Goal: Complete application form

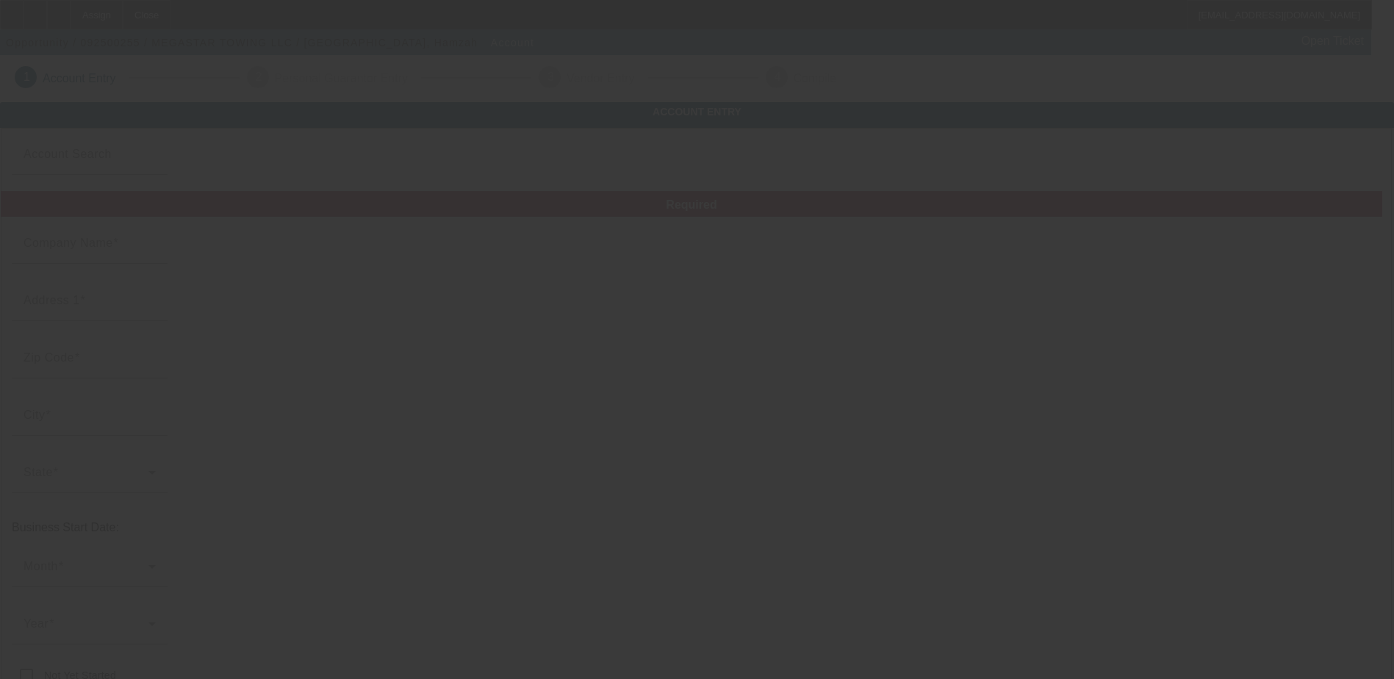
click at [132, 282] on div at bounding box center [697, 339] width 1394 height 679
type input "MEGASTAR TOWING LLC"
type input "[STREET_ADDRESS]"
type input "92801"
type input "[GEOGRAPHIC_DATA]"
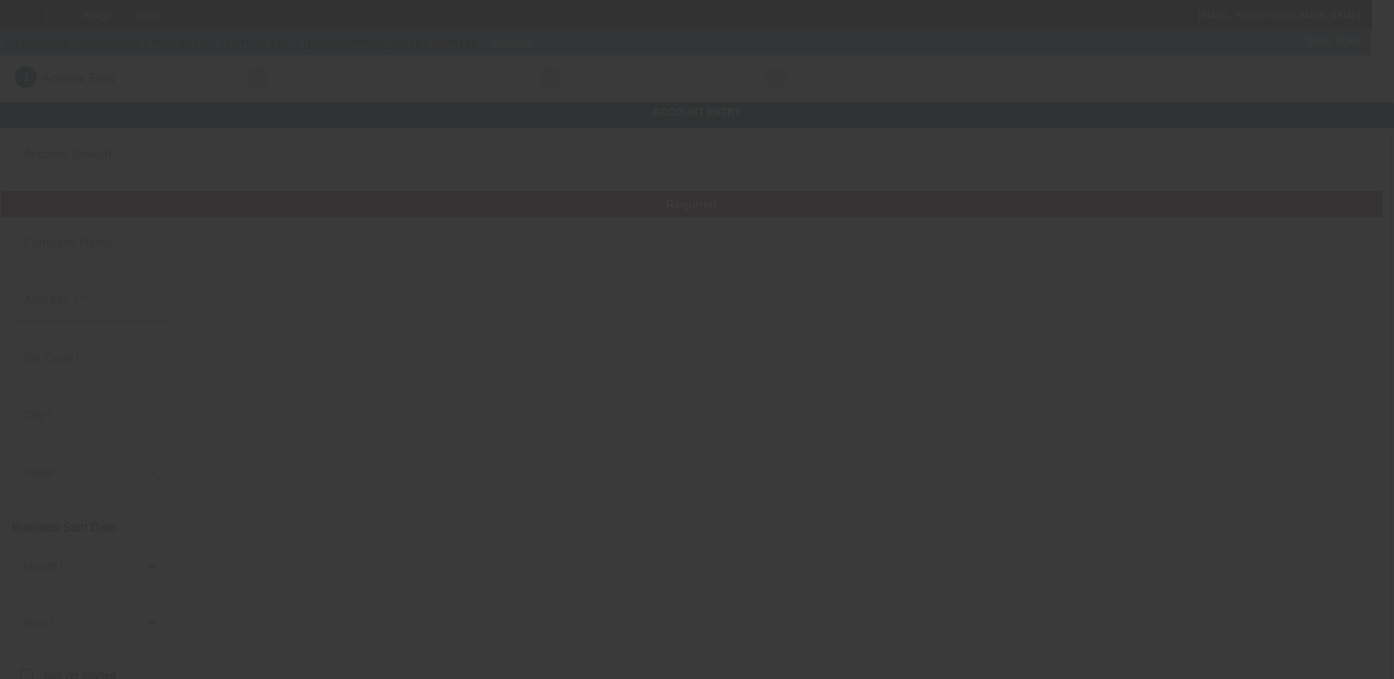
type input "[PHONE_NUMBER]"
type input "Apt 217"
type input "[EMAIL_ADDRESS][DOMAIN_NAME]"
type input "[URL][EMAIL_ADDRESS][DOMAIN_NAME]"
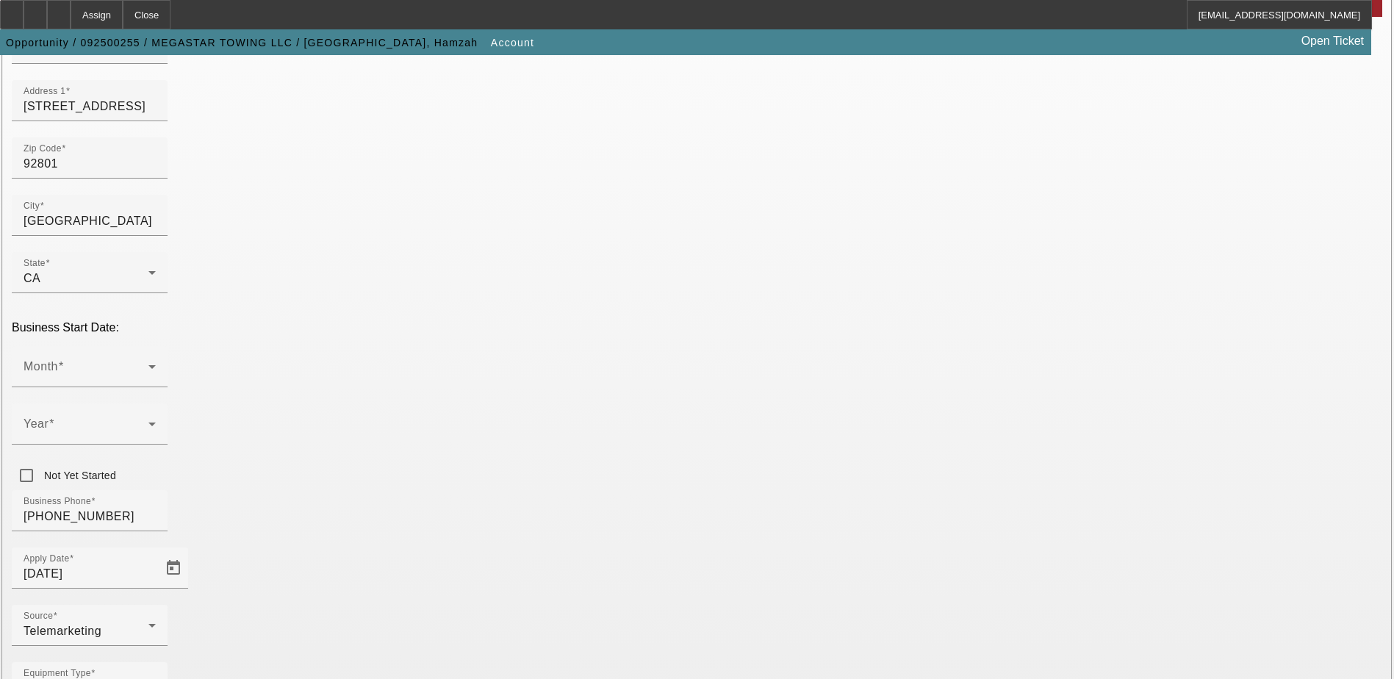
scroll to position [221, 0]
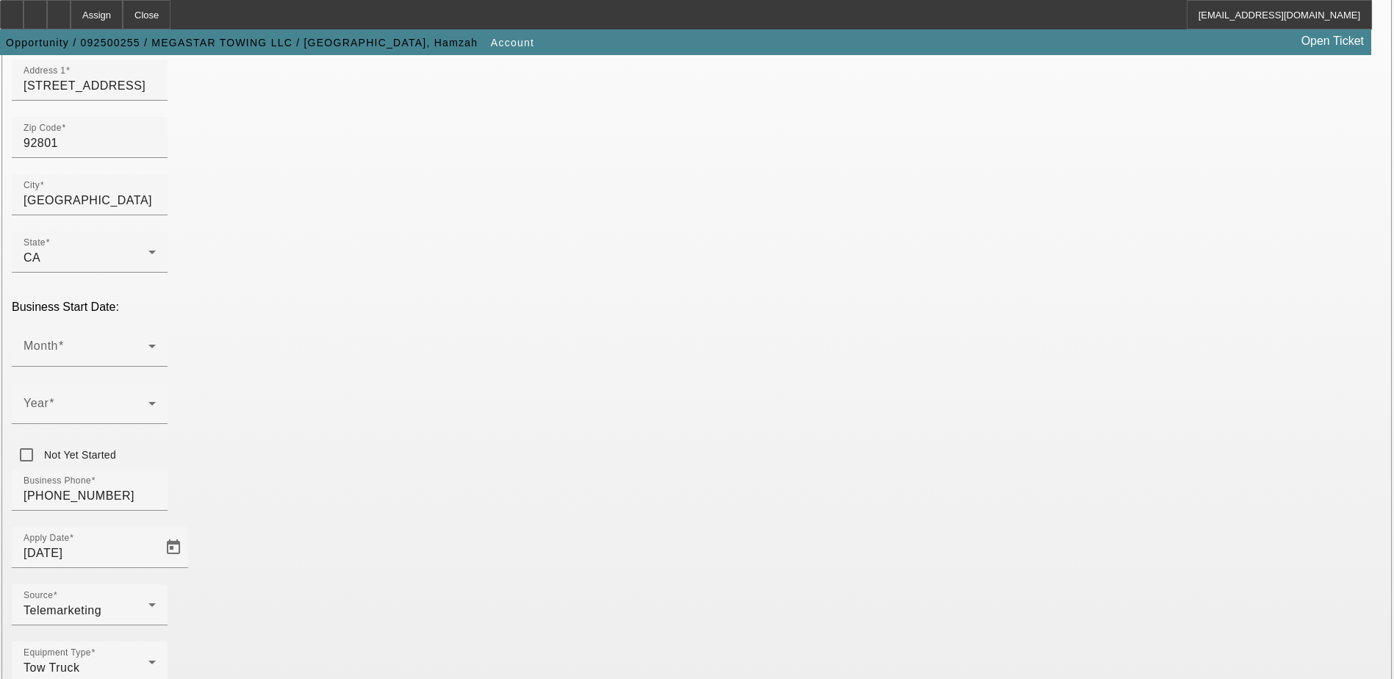
paste input "850844270"
type input "850844270"
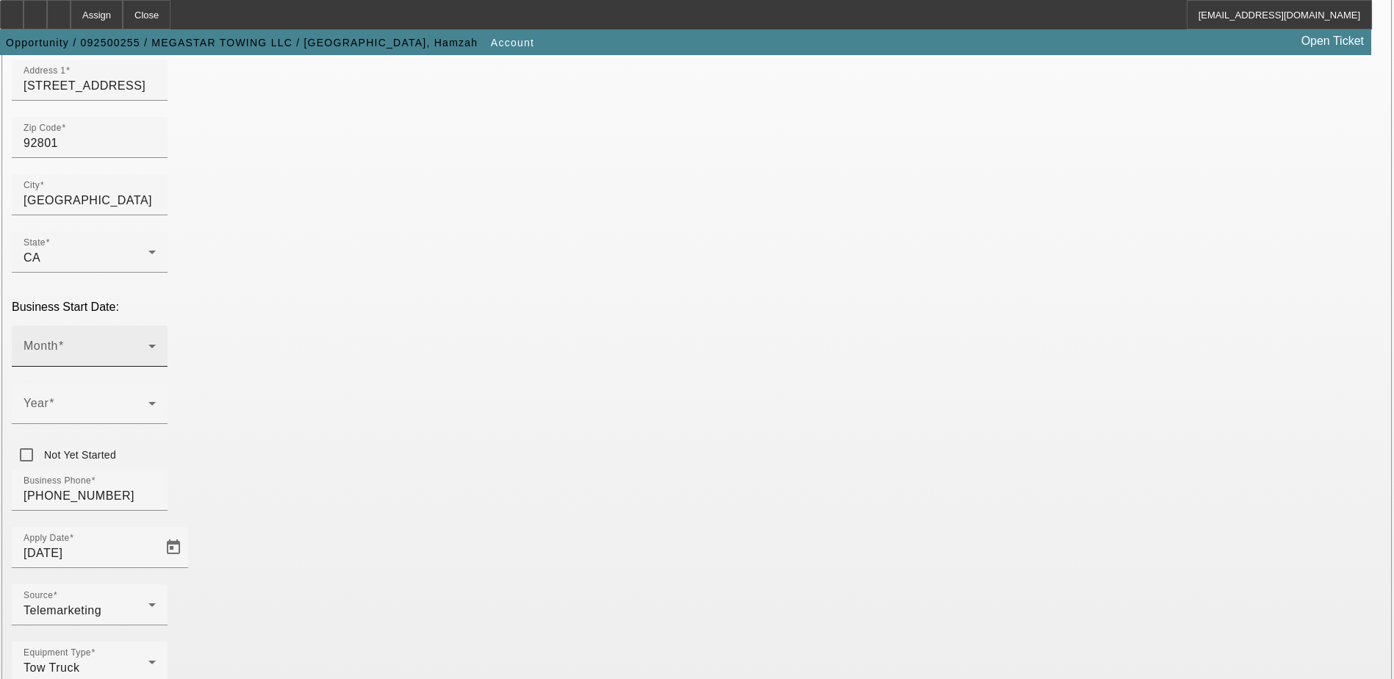
click at [156, 343] on mat-select at bounding box center [90, 352] width 132 height 18
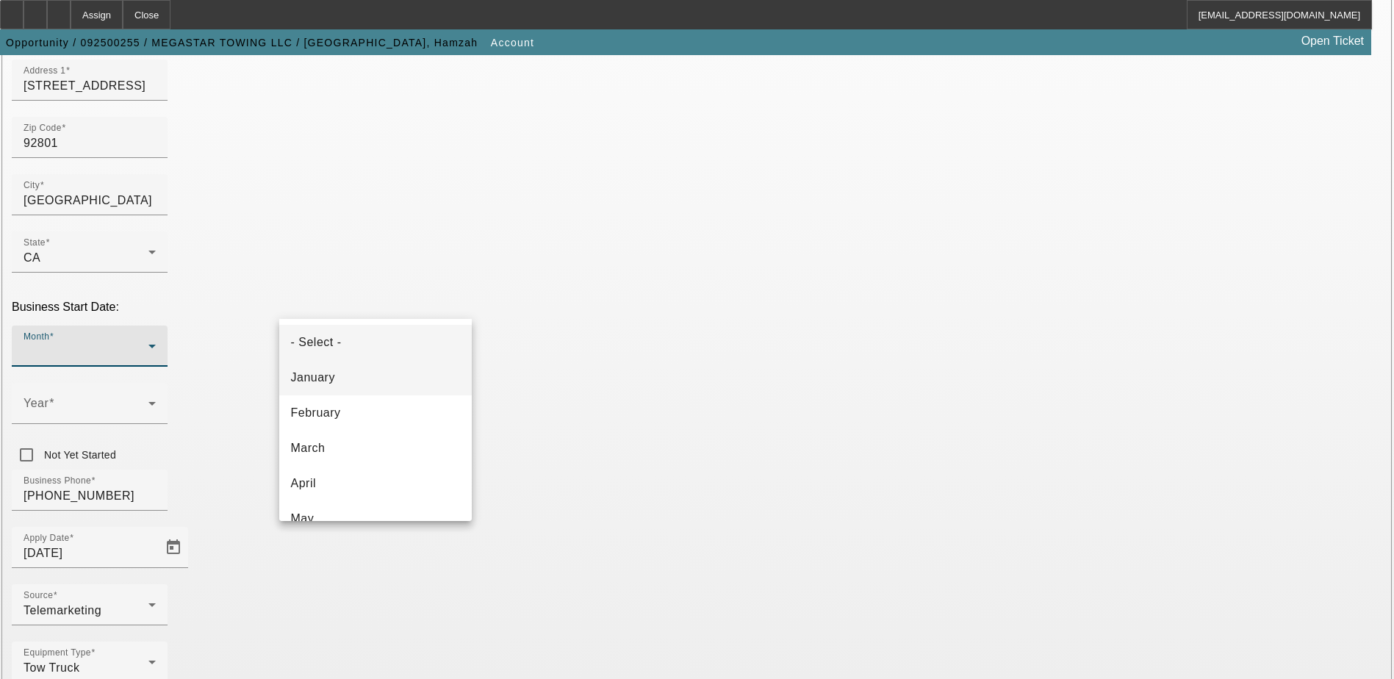
click at [372, 384] on mat-option "January" at bounding box center [375, 377] width 193 height 35
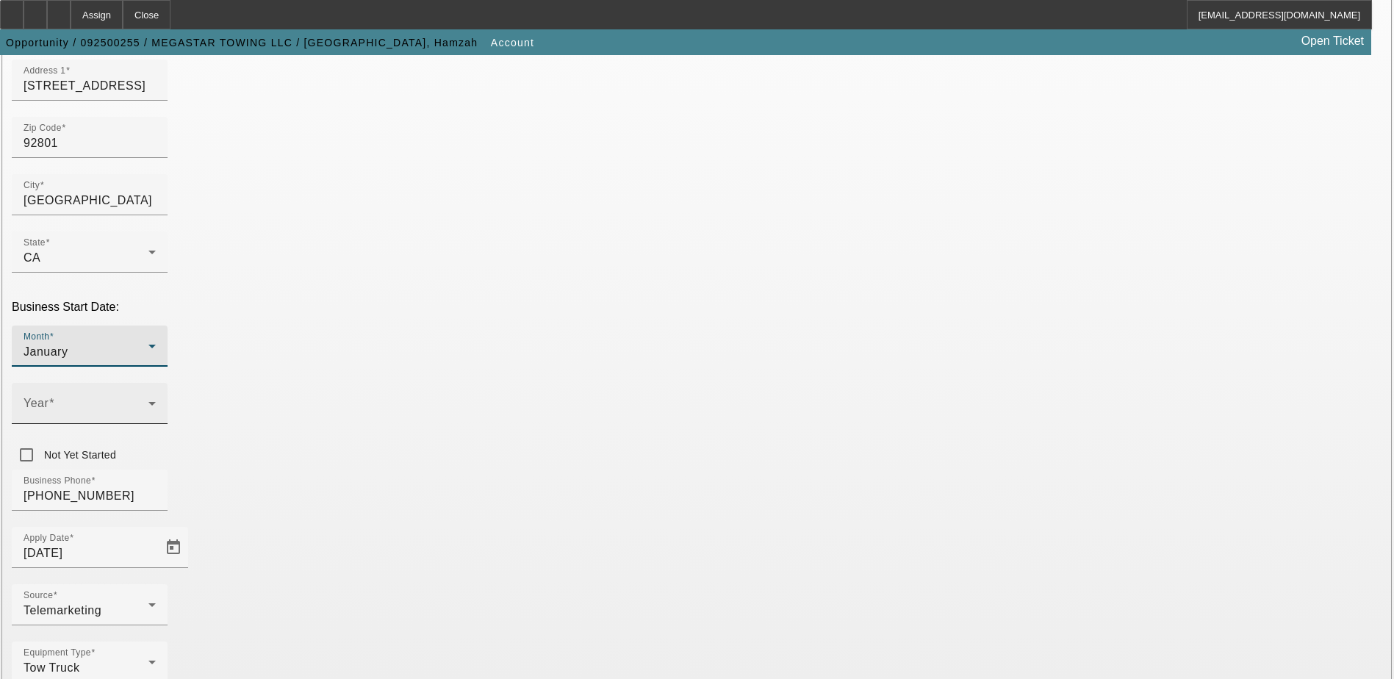
click at [148, 401] on span at bounding box center [86, 410] width 125 height 18
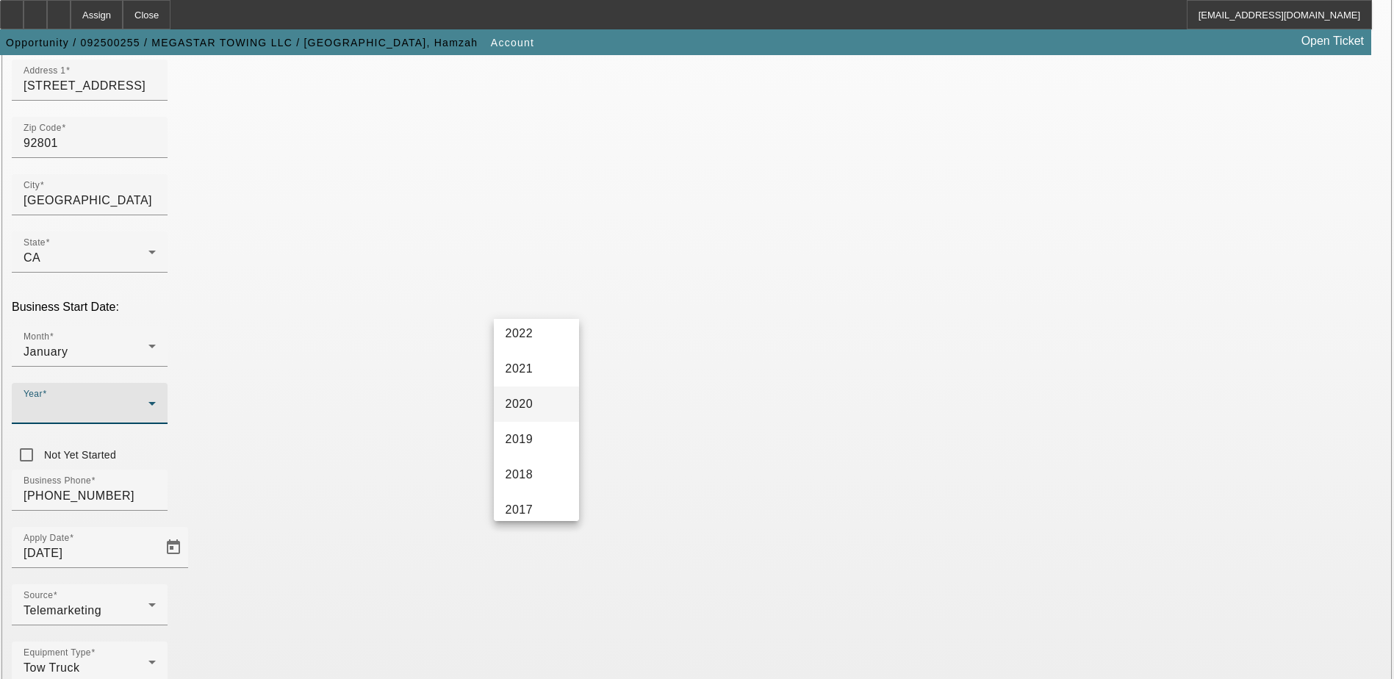
click at [530, 404] on span "2020" at bounding box center [520, 404] width 28 height 18
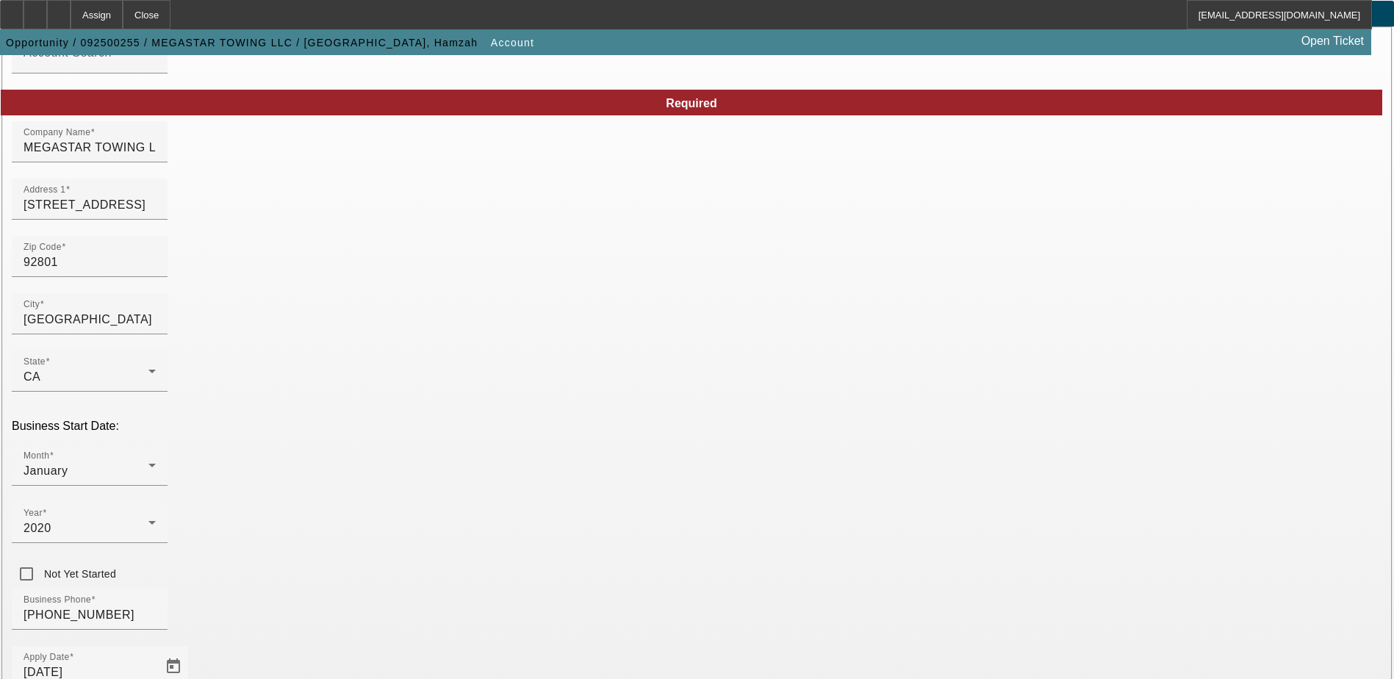
scroll to position [248, 0]
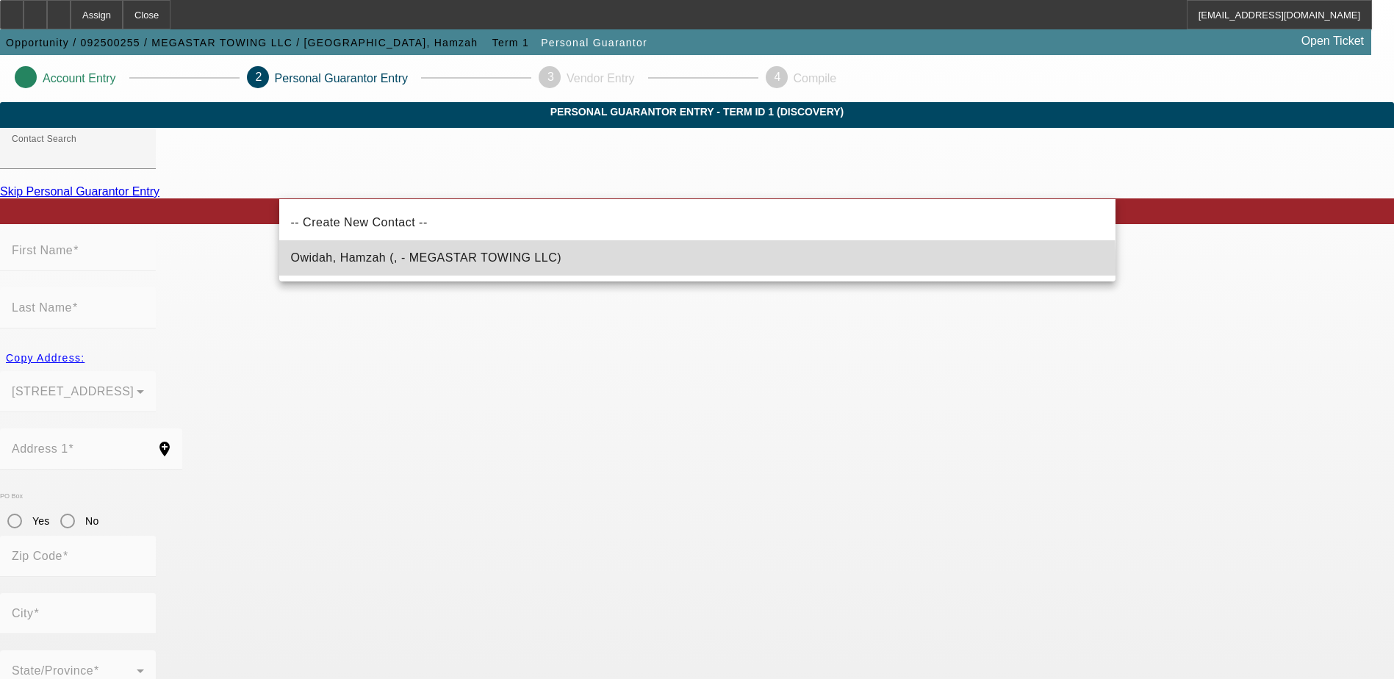
click at [387, 269] on mat-option "Owidah, Hamzah (, - MEGASTAR TOWING LLC)" at bounding box center [697, 257] width 836 height 35
type input "Owidah, Hamzah (, - MEGASTAR TOWING LLC)"
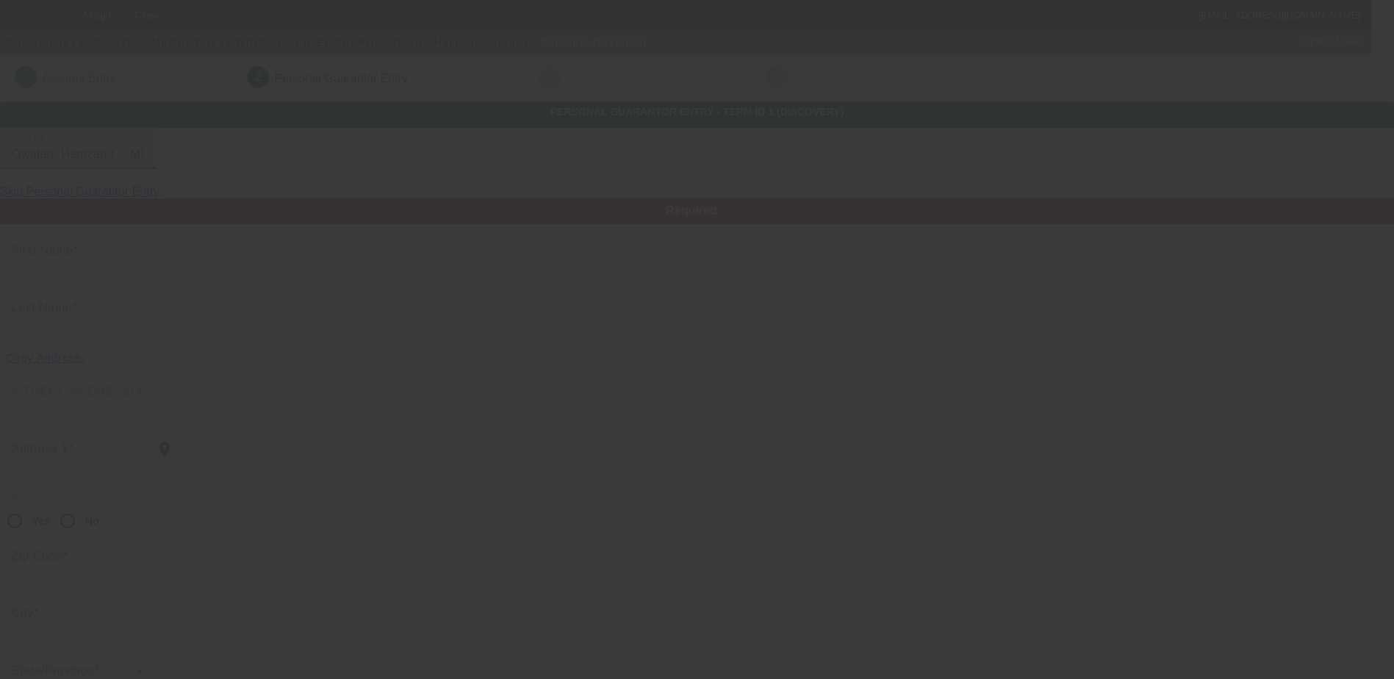
type input "Hamzah"
type input "Owidah"
radio input "true"
type input "[PHONE_NUMBER]"
type input "[EMAIL_ADDRESS][DOMAIN_NAME]"
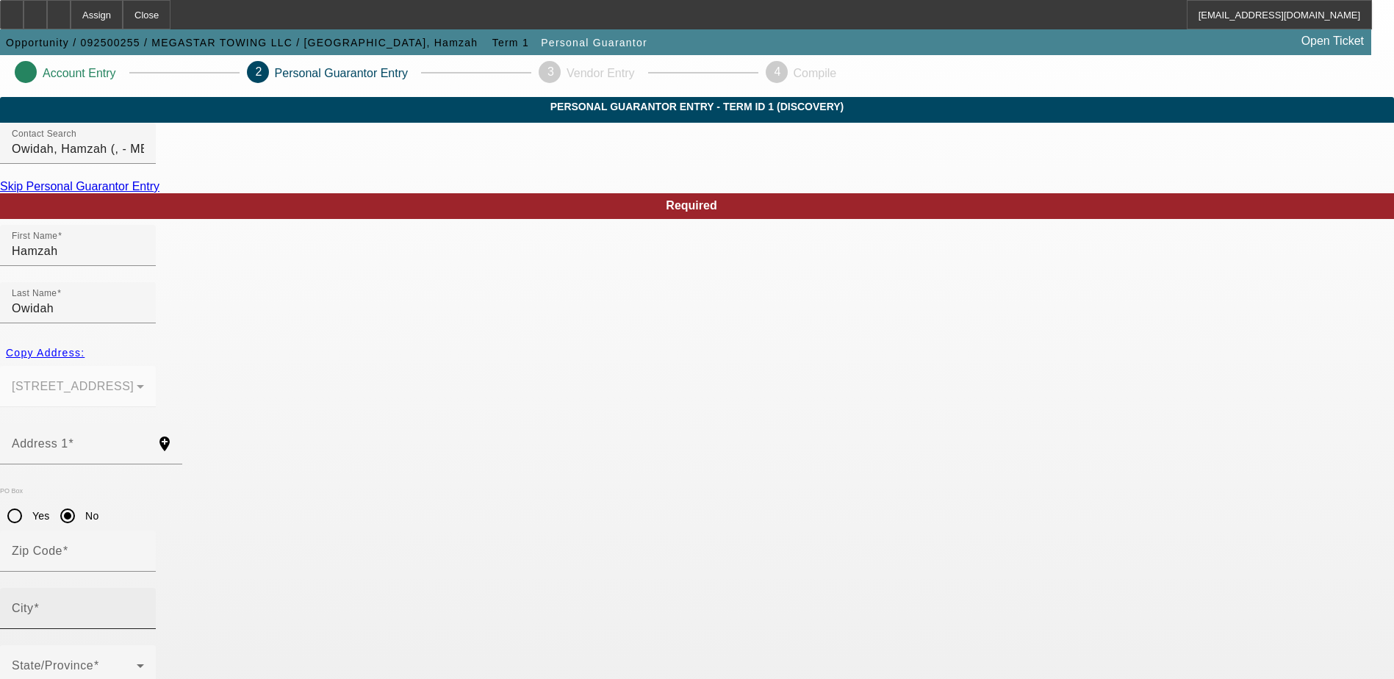
scroll to position [40, 0]
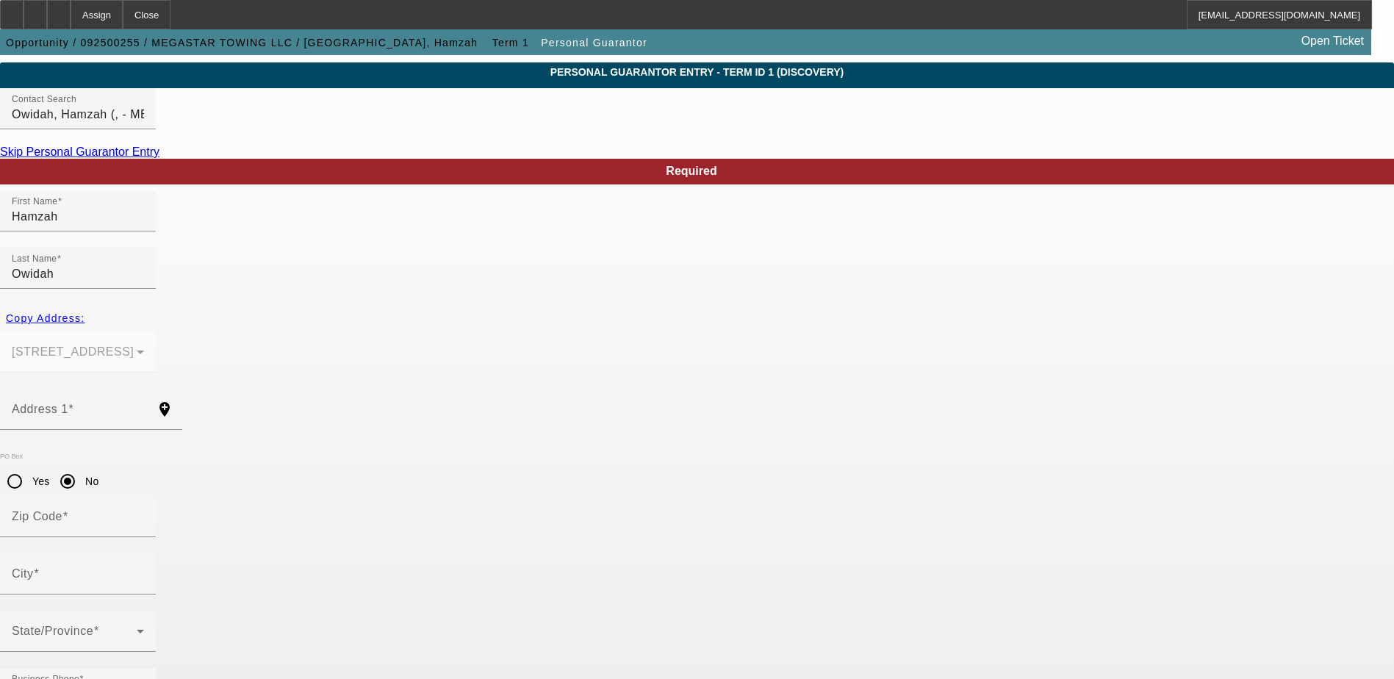
paste input "662-73-9680"
type input "662-73-9680"
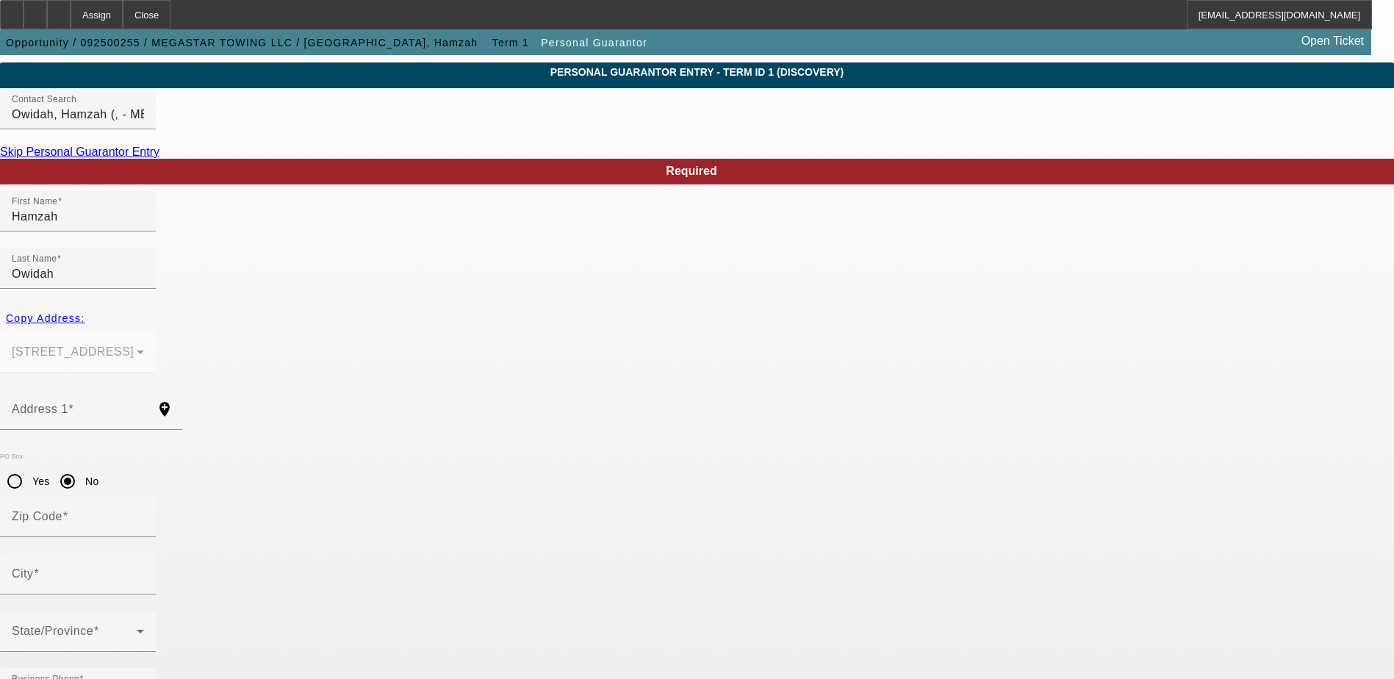
type input "100"
click at [144, 571] on input "City" at bounding box center [78, 580] width 132 height 18
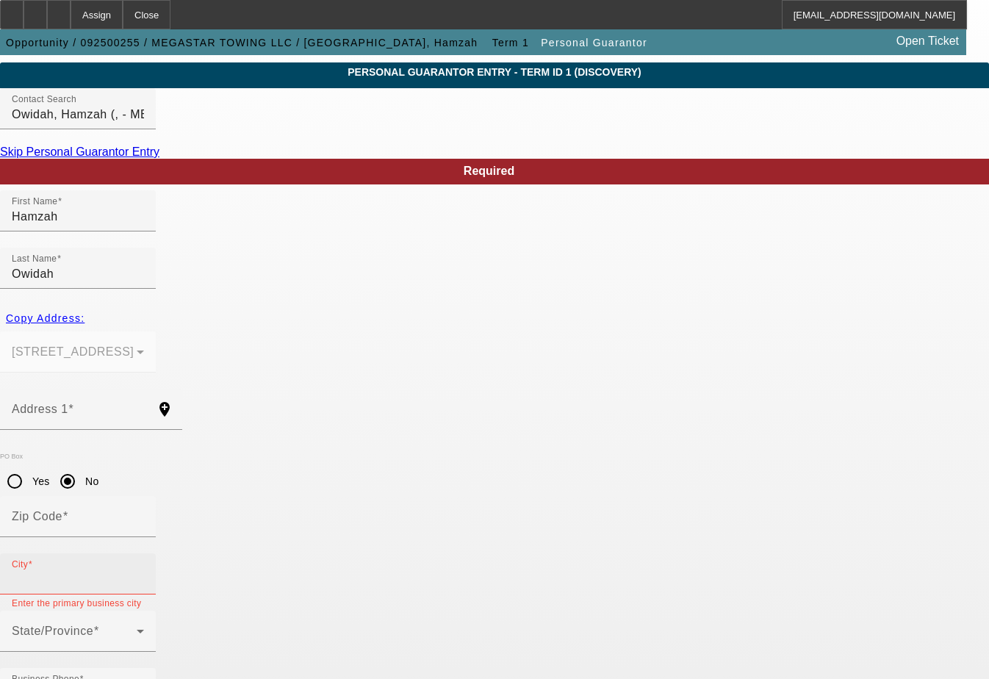
click at [156, 611] on div "State/Province" at bounding box center [78, 631] width 156 height 41
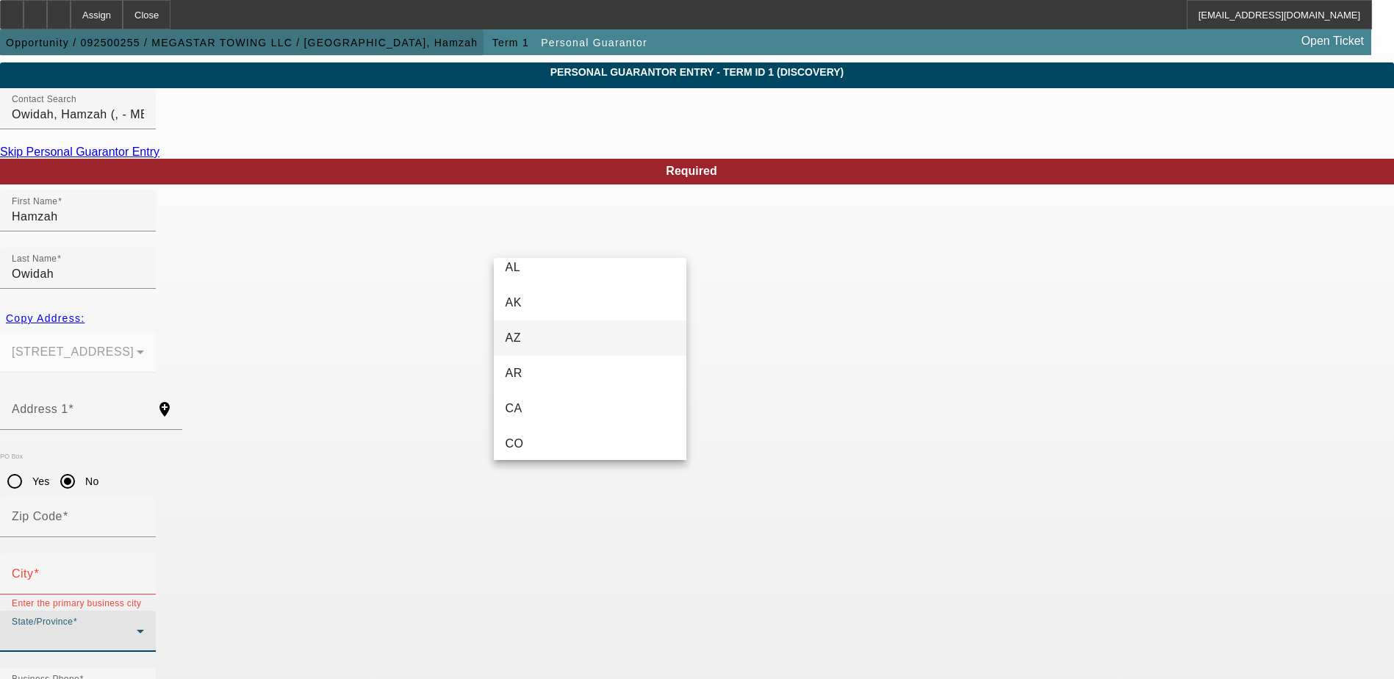
scroll to position [147, 0]
click at [536, 318] on mat-option "CA" at bounding box center [590, 310] width 193 height 35
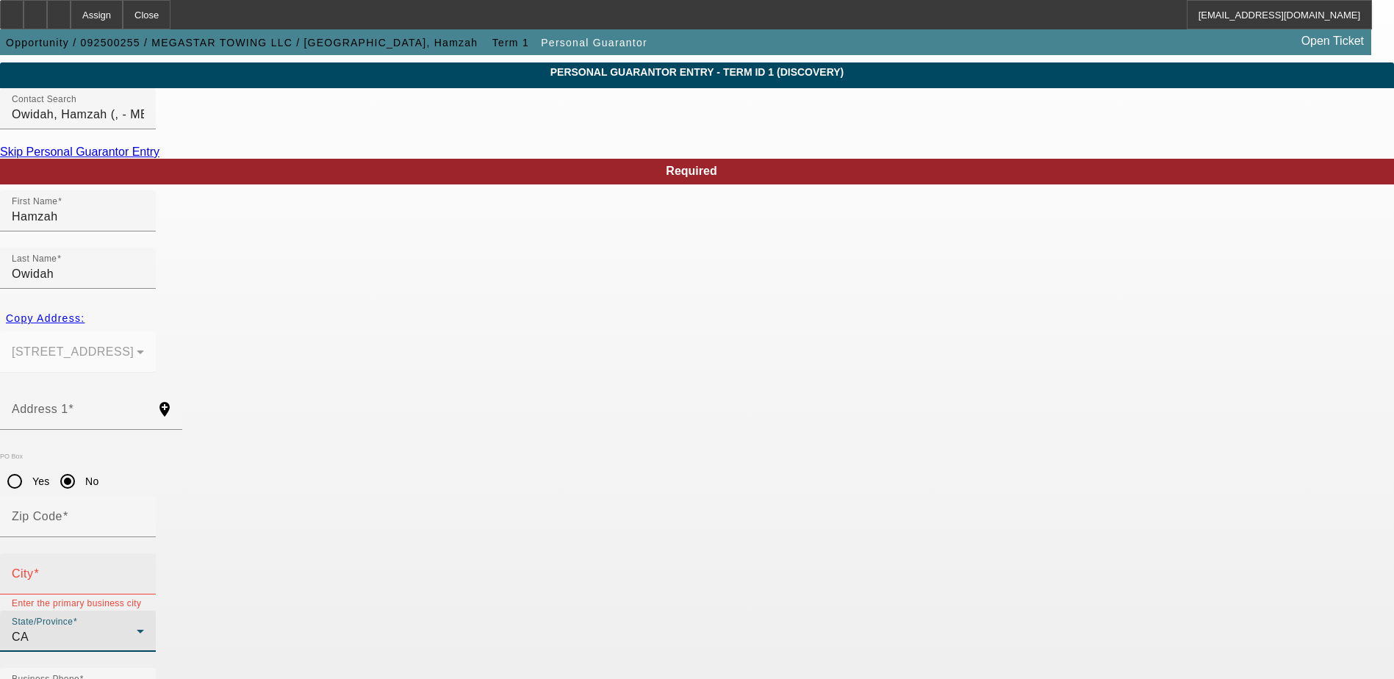
click at [144, 554] on div "City" at bounding box center [78, 574] width 132 height 41
drag, startPoint x: 327, startPoint y: 480, endPoint x: 304, endPoint y: 472, distance: 24.9
click at [323, 459] on div "PO Box Yes No Zip Code" at bounding box center [697, 503] width 1394 height 101
click at [34, 567] on mat-label "City" at bounding box center [23, 573] width 22 height 12
click at [144, 571] on input "City" at bounding box center [78, 580] width 132 height 18
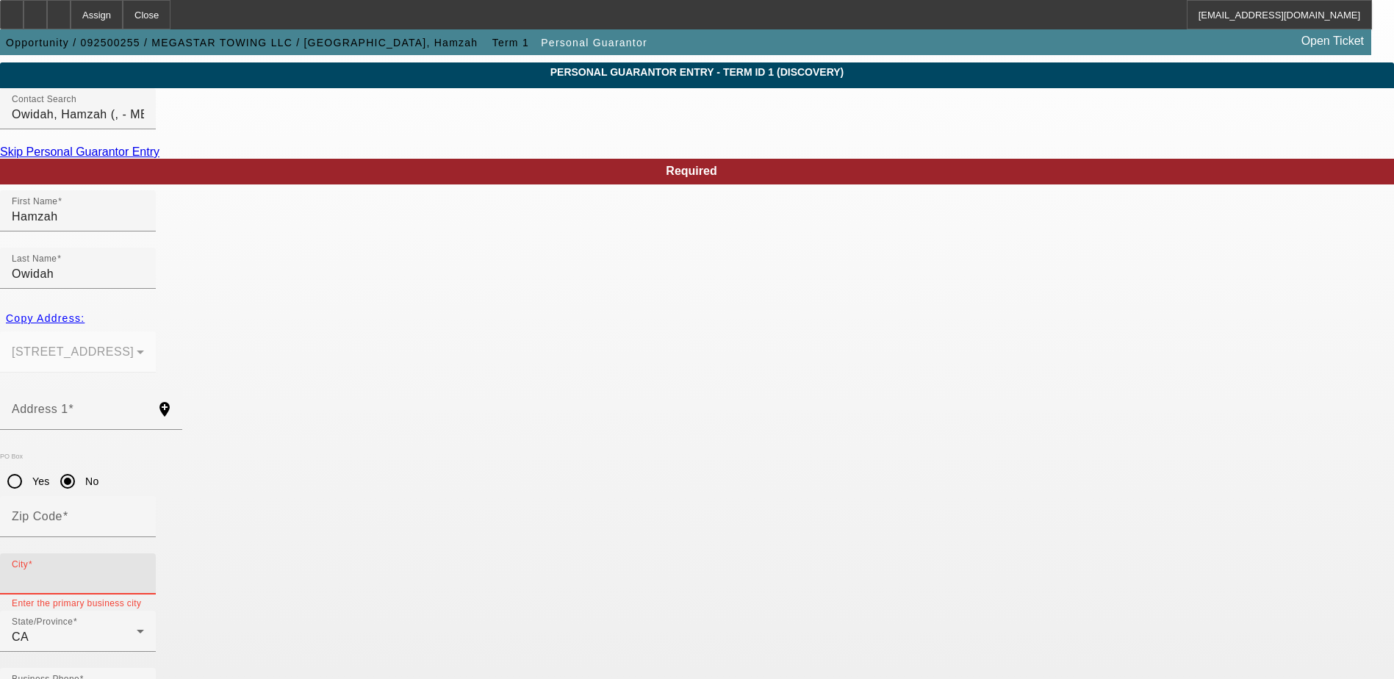
paste input "[GEOGRAPHIC_DATA]"
type input "[GEOGRAPHIC_DATA]"
click at [144, 406] on input "Address 1" at bounding box center [78, 415] width 132 height 18
paste input "[STREET_ADDRESS]"
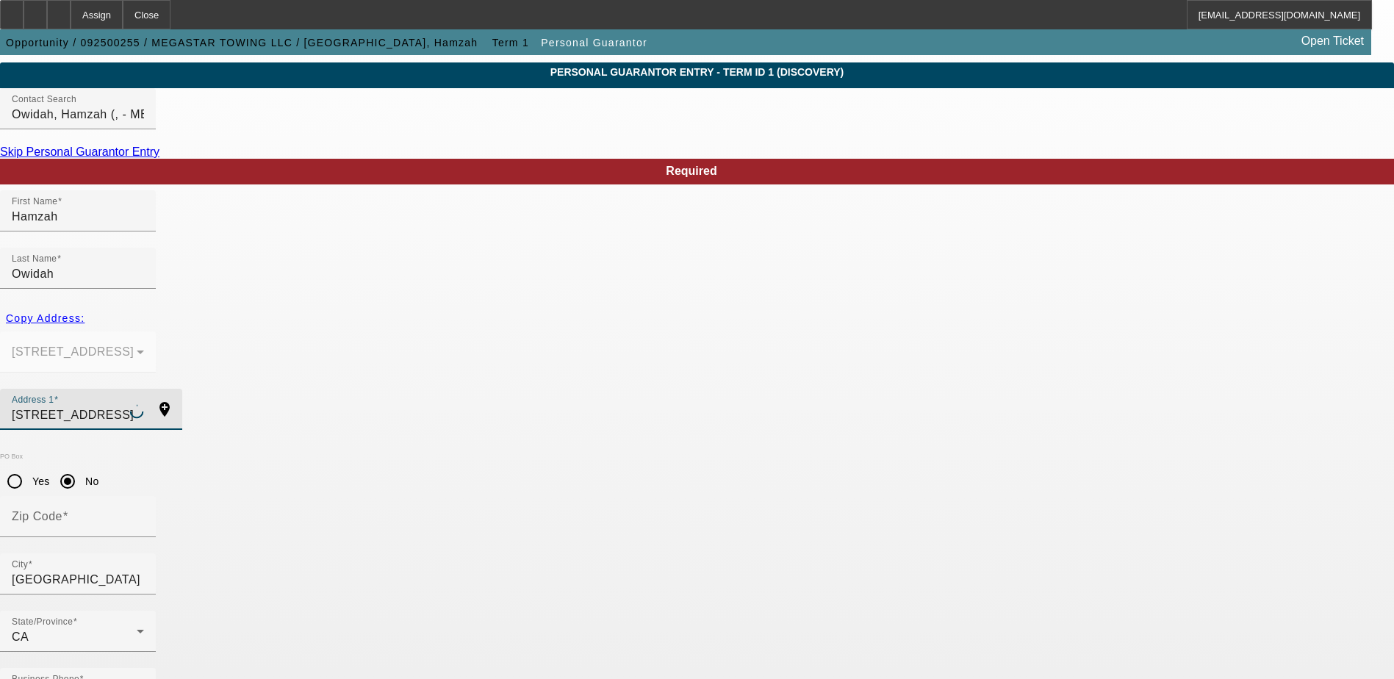
click at [144, 406] on input "[STREET_ADDRESS]" at bounding box center [78, 415] width 132 height 18
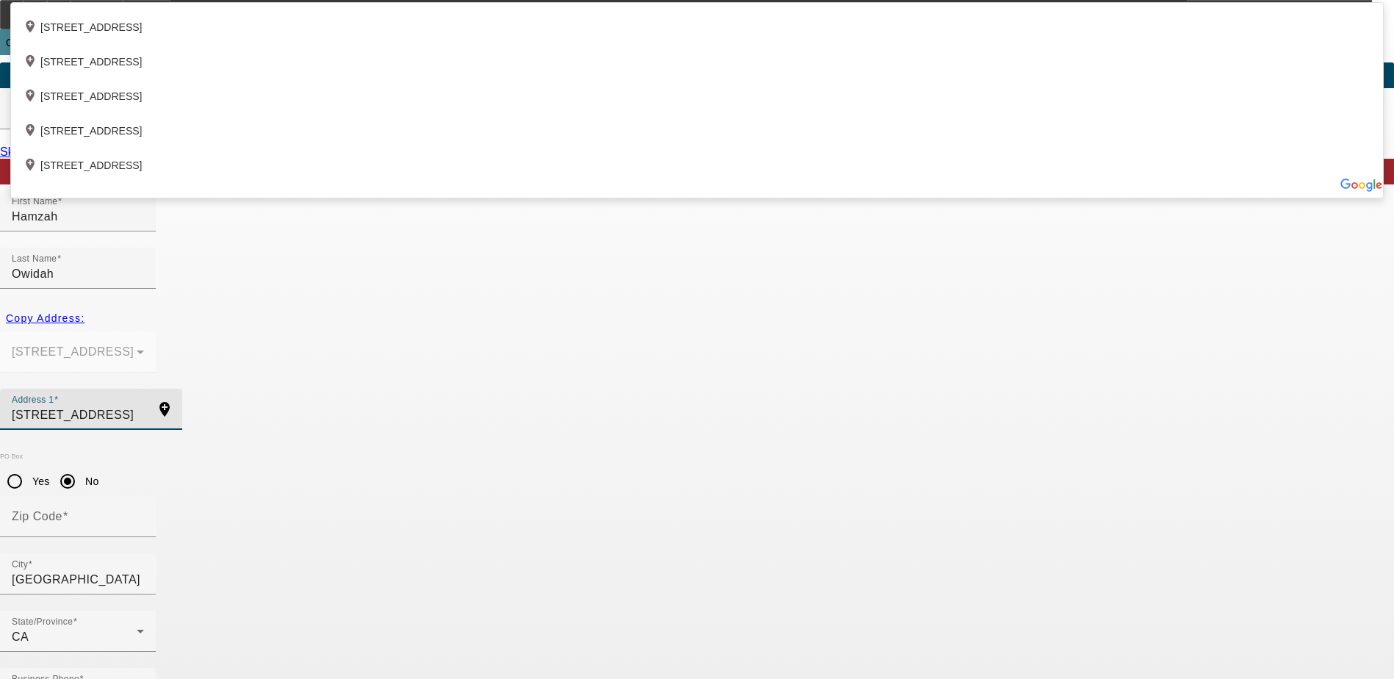
type input "[STREET_ADDRESS]"
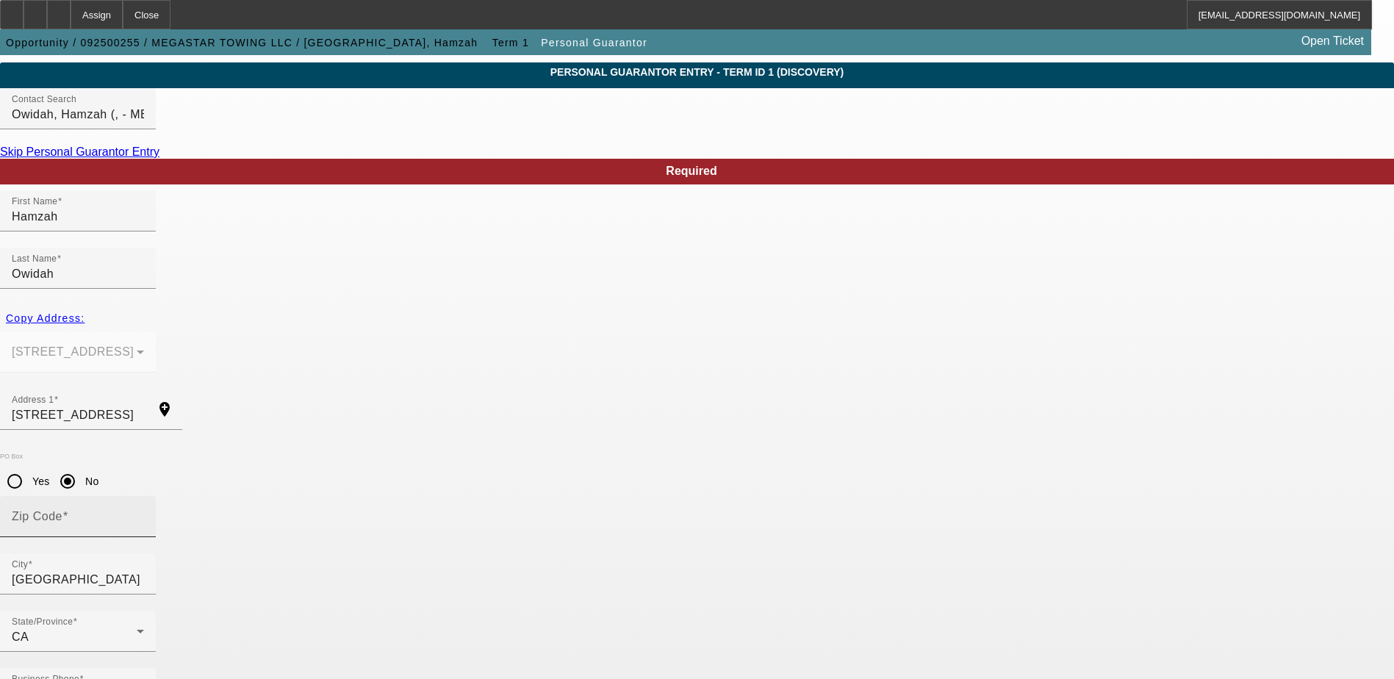
click at [144, 514] on input "Zip Code" at bounding box center [78, 523] width 132 height 18
click at [68, 510] on span at bounding box center [65, 516] width 6 height 12
click at [144, 514] on input "Zip Code" at bounding box center [78, 523] width 132 height 18
paste input "92801"
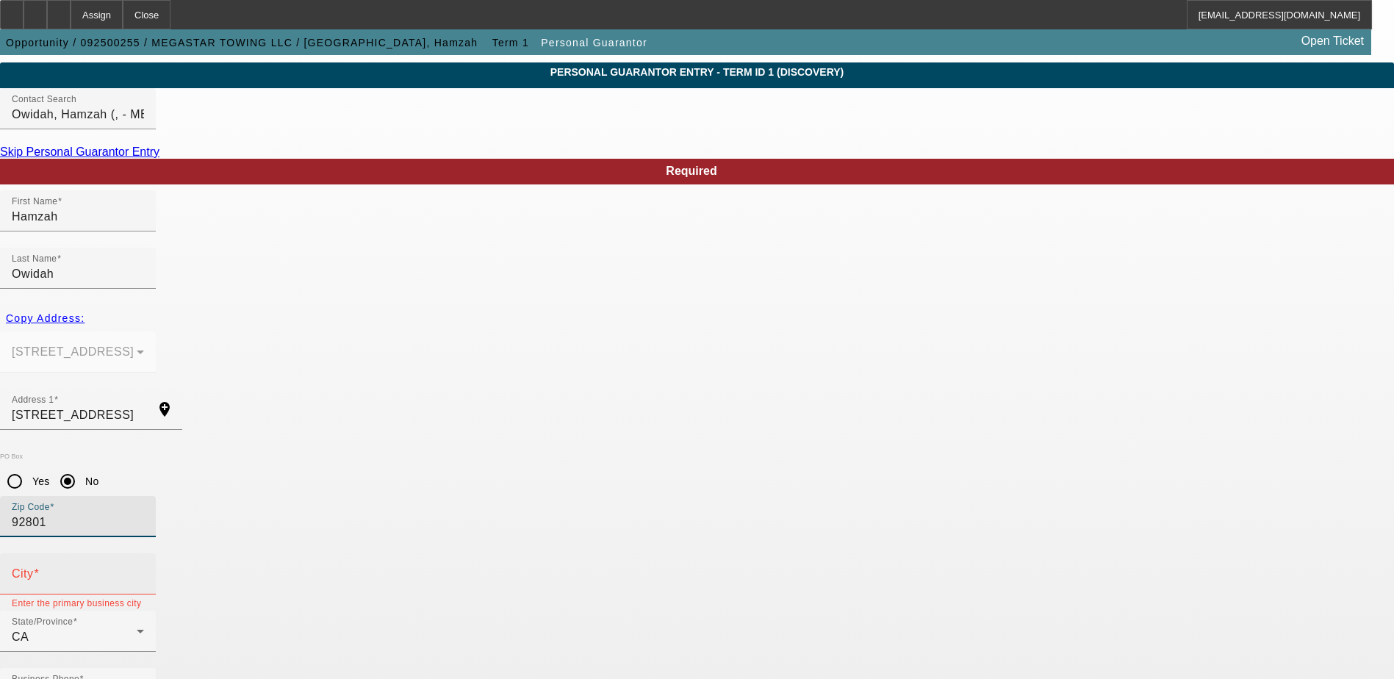
type input "92801"
click at [144, 554] on div "City" at bounding box center [78, 574] width 132 height 41
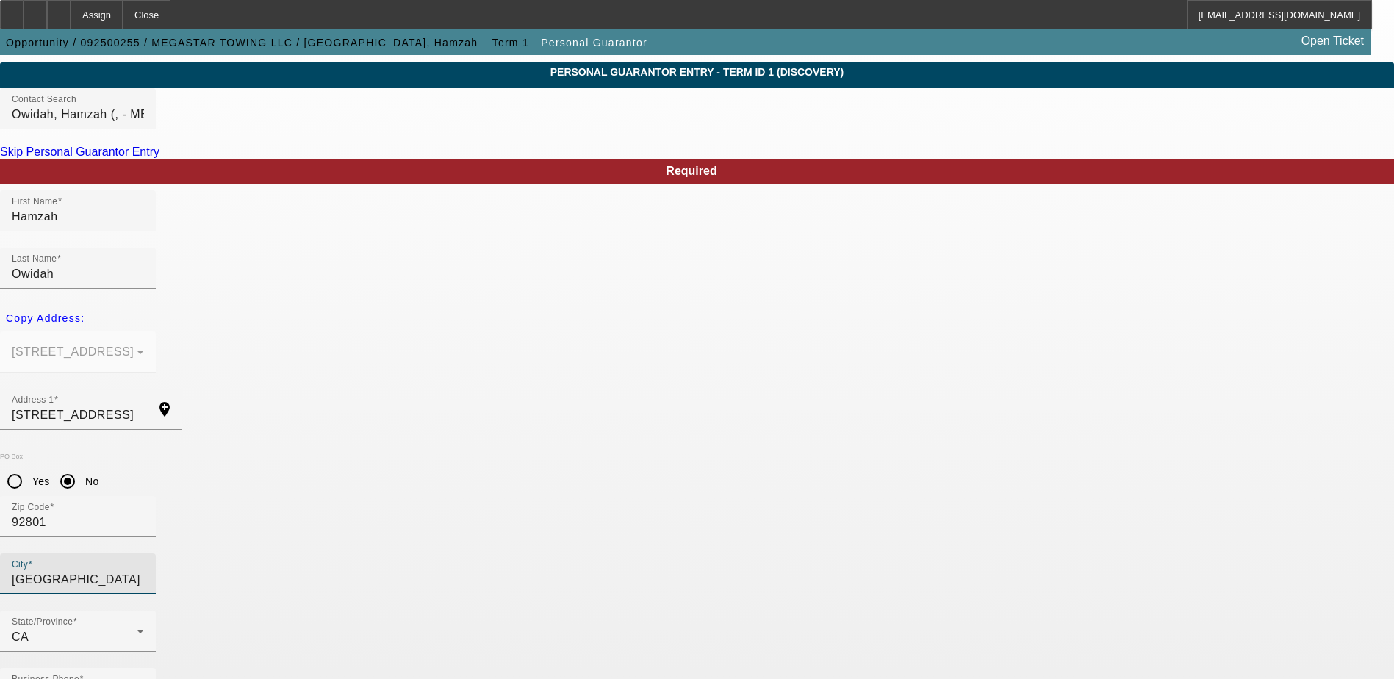
type input "[GEOGRAPHIC_DATA]"
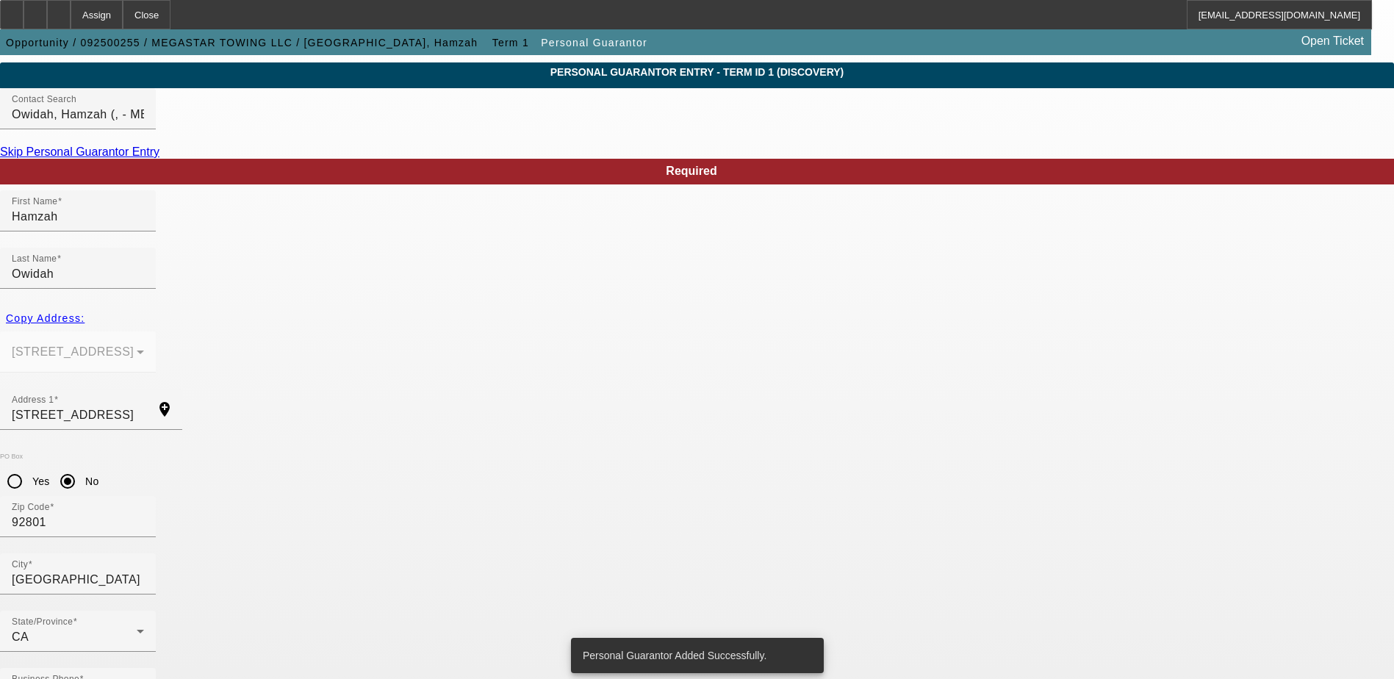
scroll to position [0, 0]
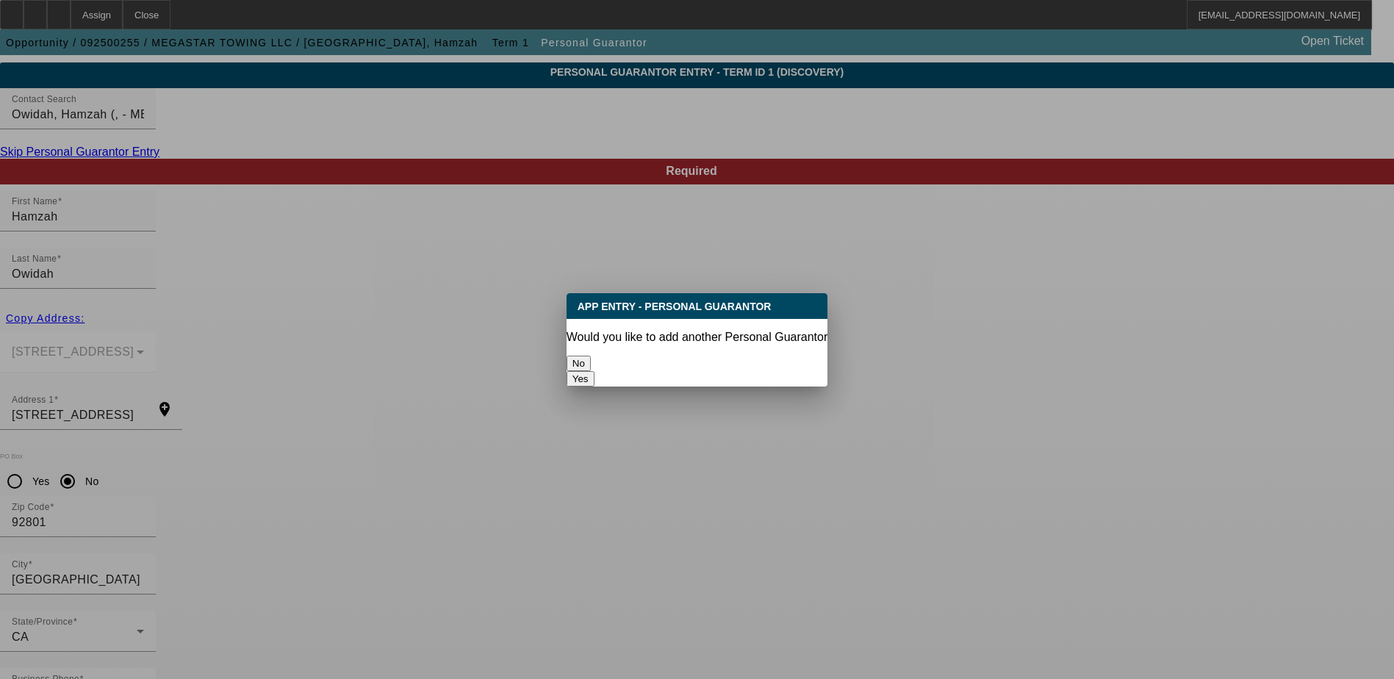
click at [591, 359] on button "No" at bounding box center [579, 363] width 24 height 15
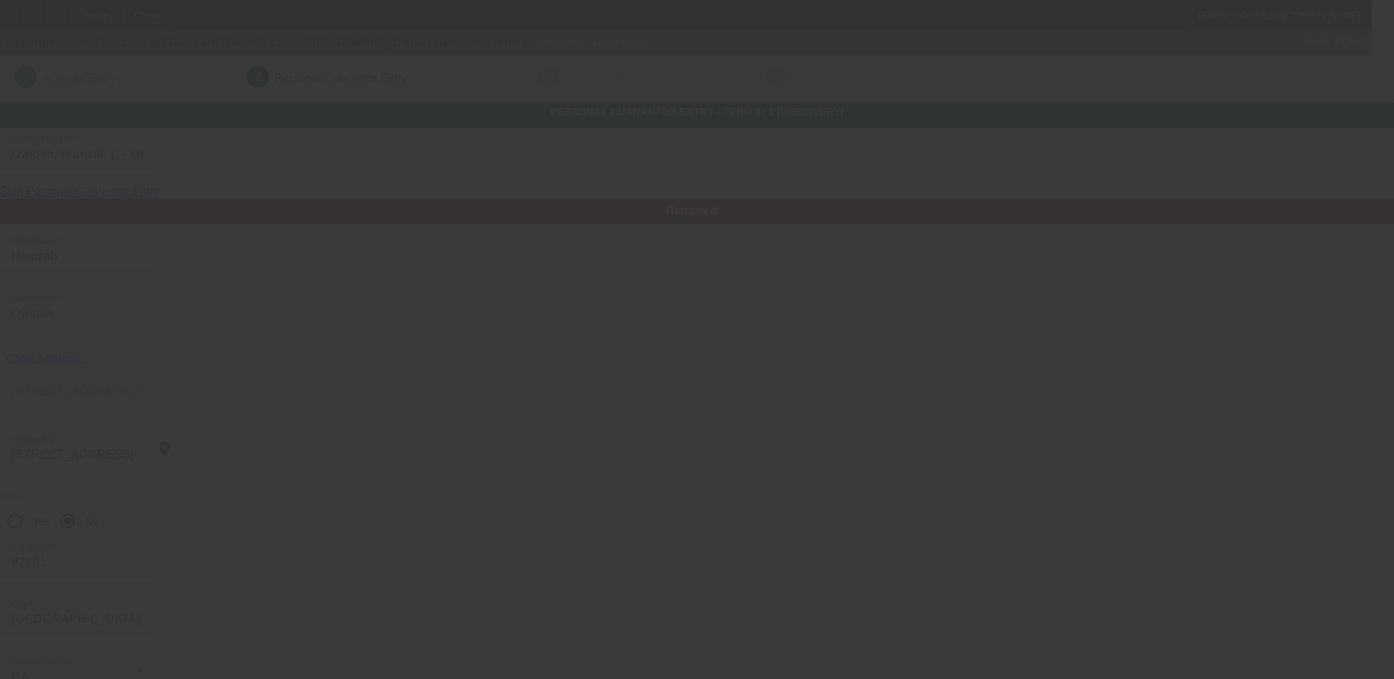
scroll to position [40, 0]
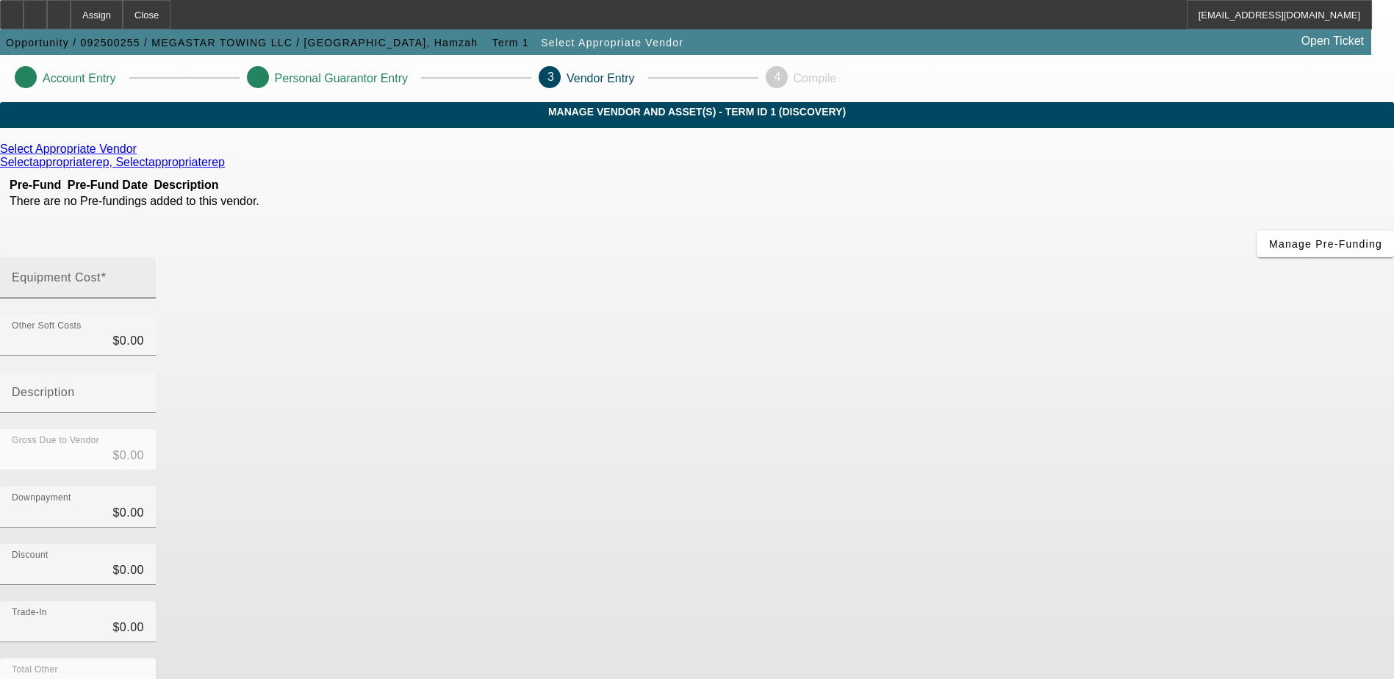
click at [101, 271] on mat-label "Equipment Cost" at bounding box center [56, 277] width 89 height 12
click at [144, 275] on input "Equipment Cost" at bounding box center [78, 284] width 132 height 18
type input "1"
type input "$1.00"
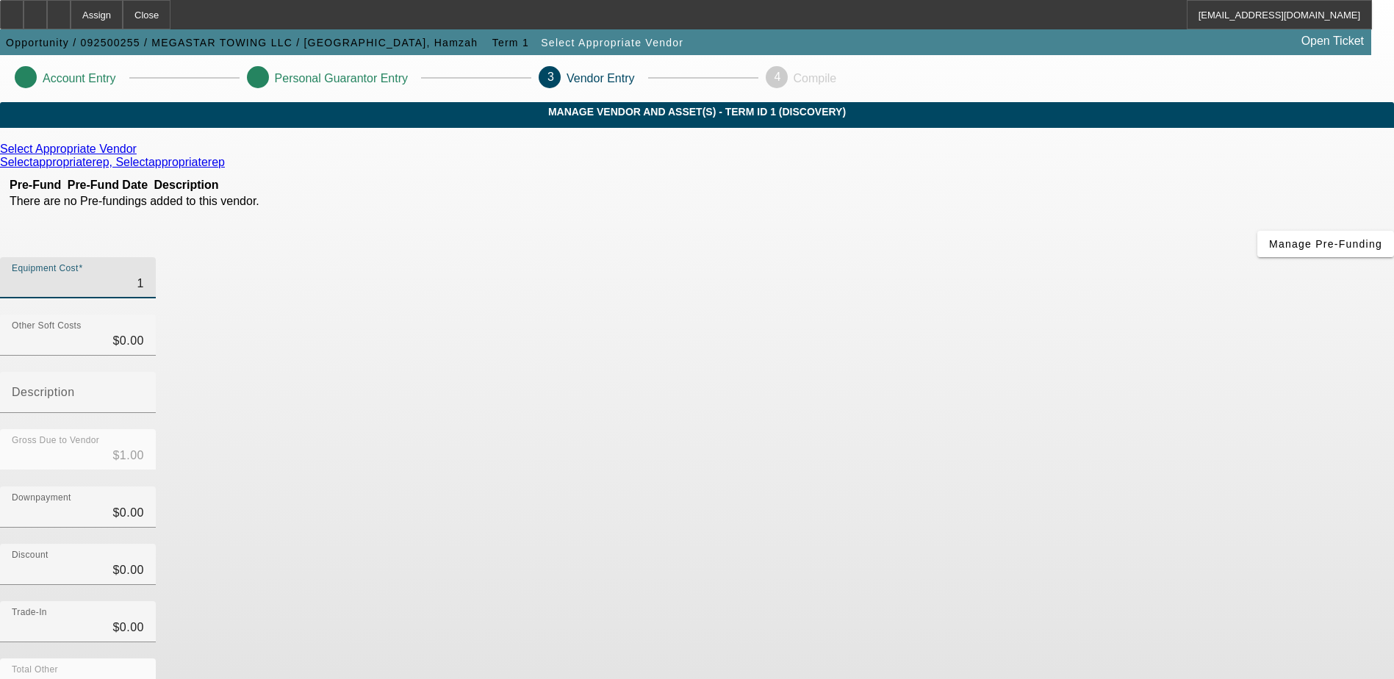
type input "14"
type input "$14.00"
type input "140"
type input "$140.00"
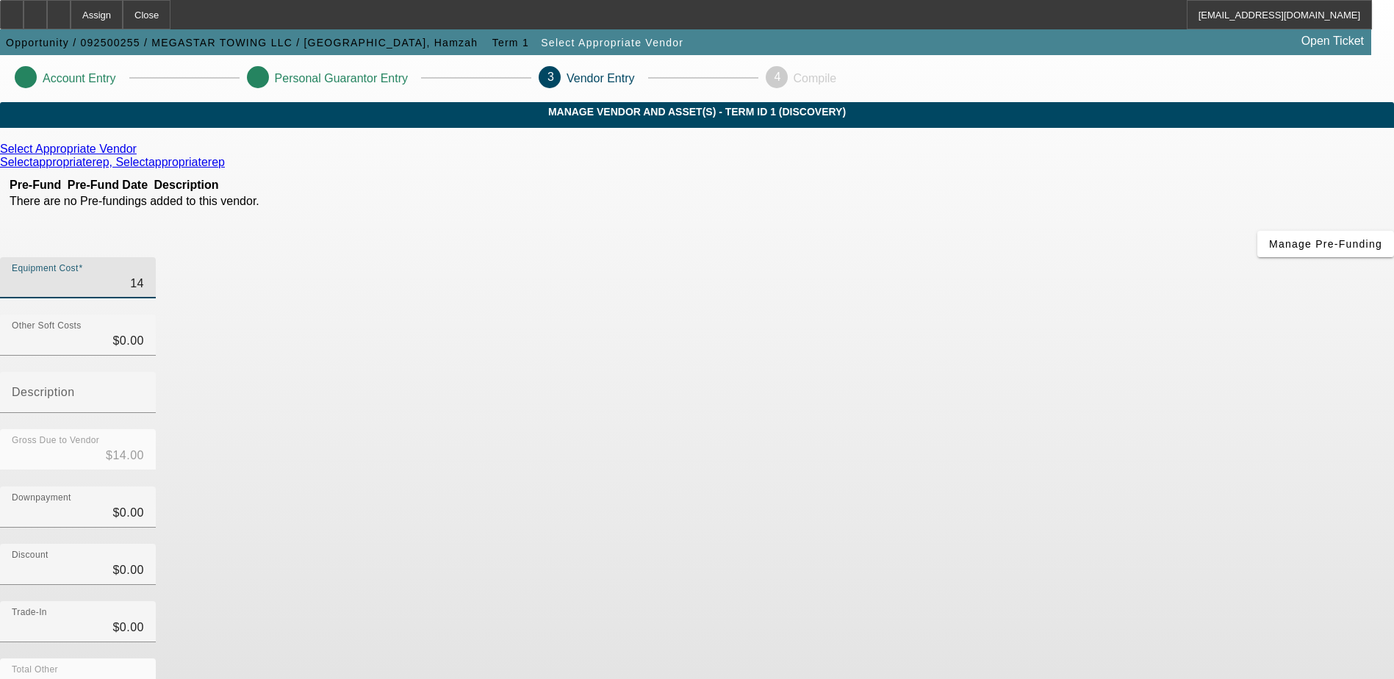
type input "$140.00"
type input "1400"
type input "$1,400.00"
type input "14000"
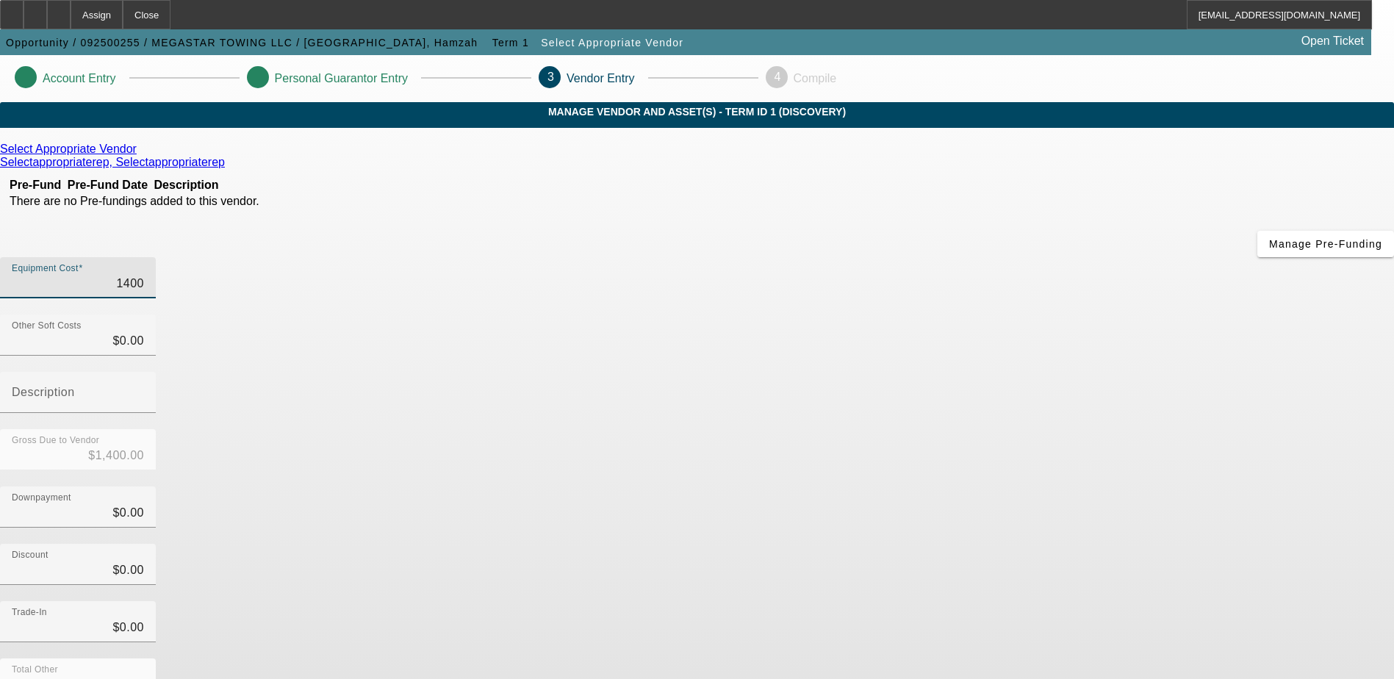
type input "$14,000.00"
type input "140000"
type input "$140,000.00"
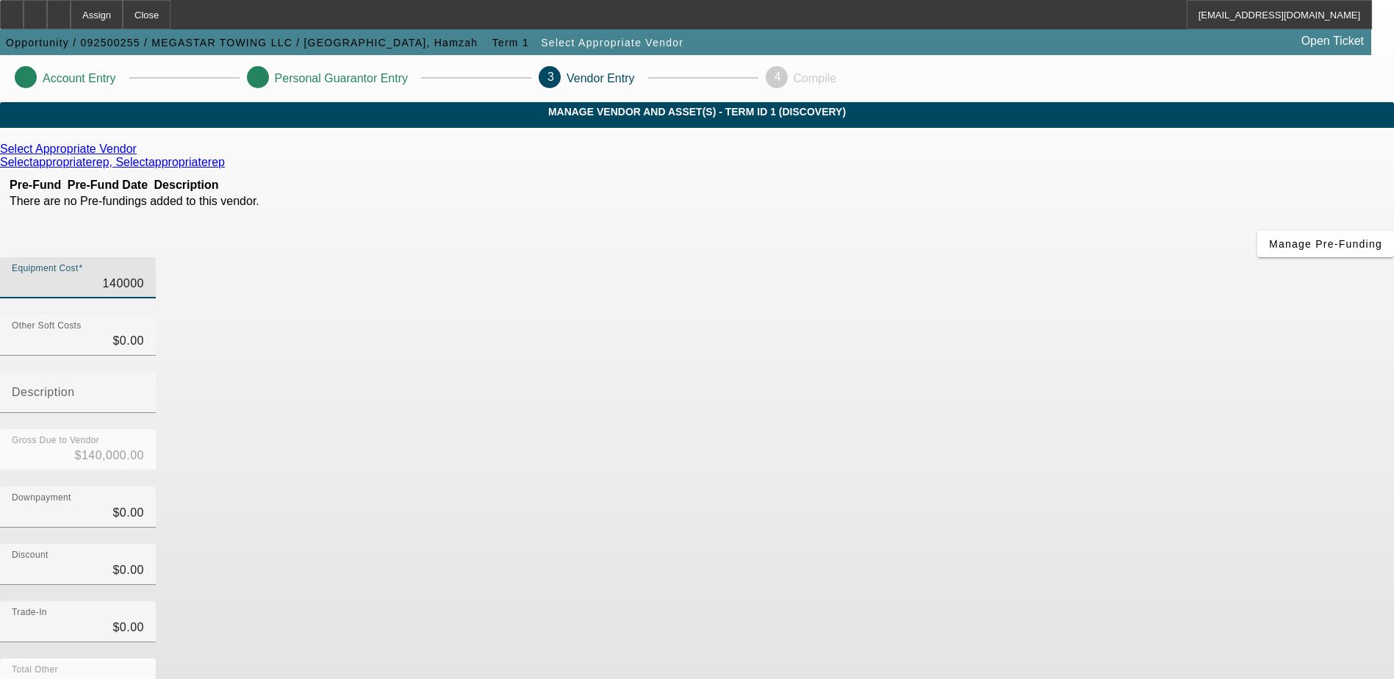
type input "$140,000.00"
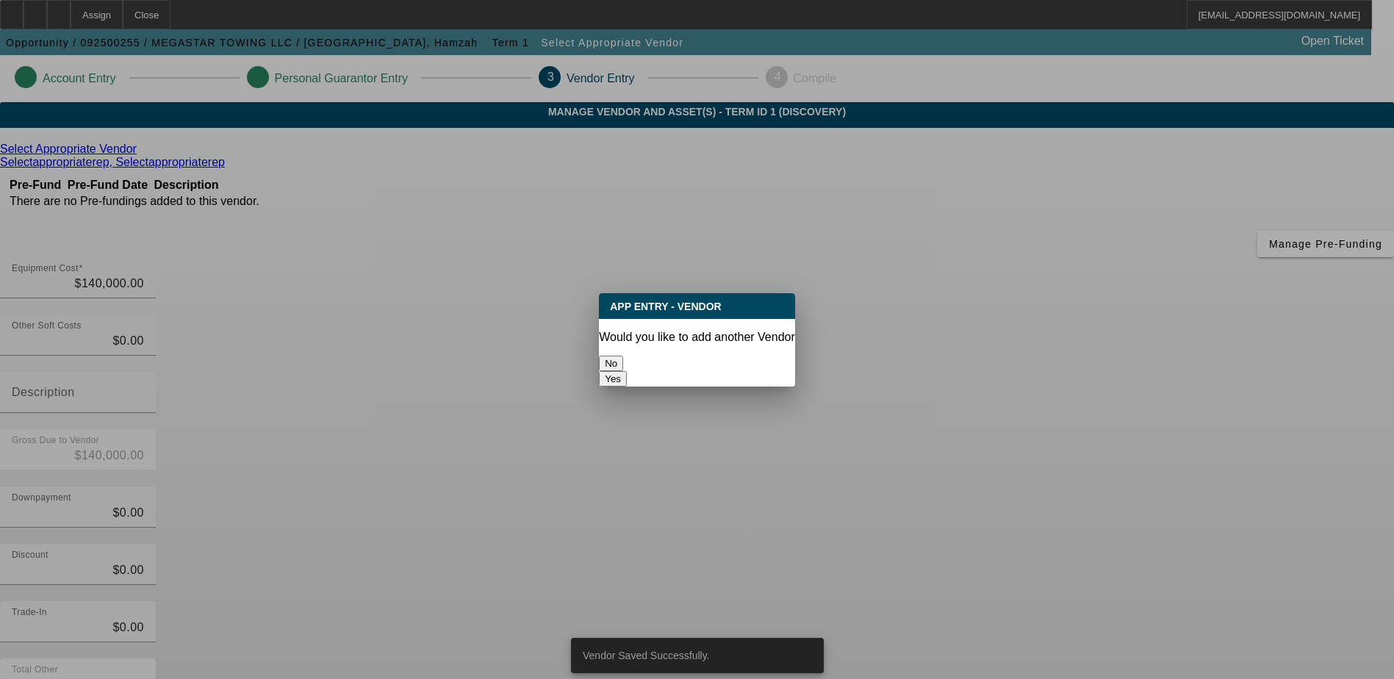
click at [623, 356] on button "No" at bounding box center [611, 363] width 24 height 15
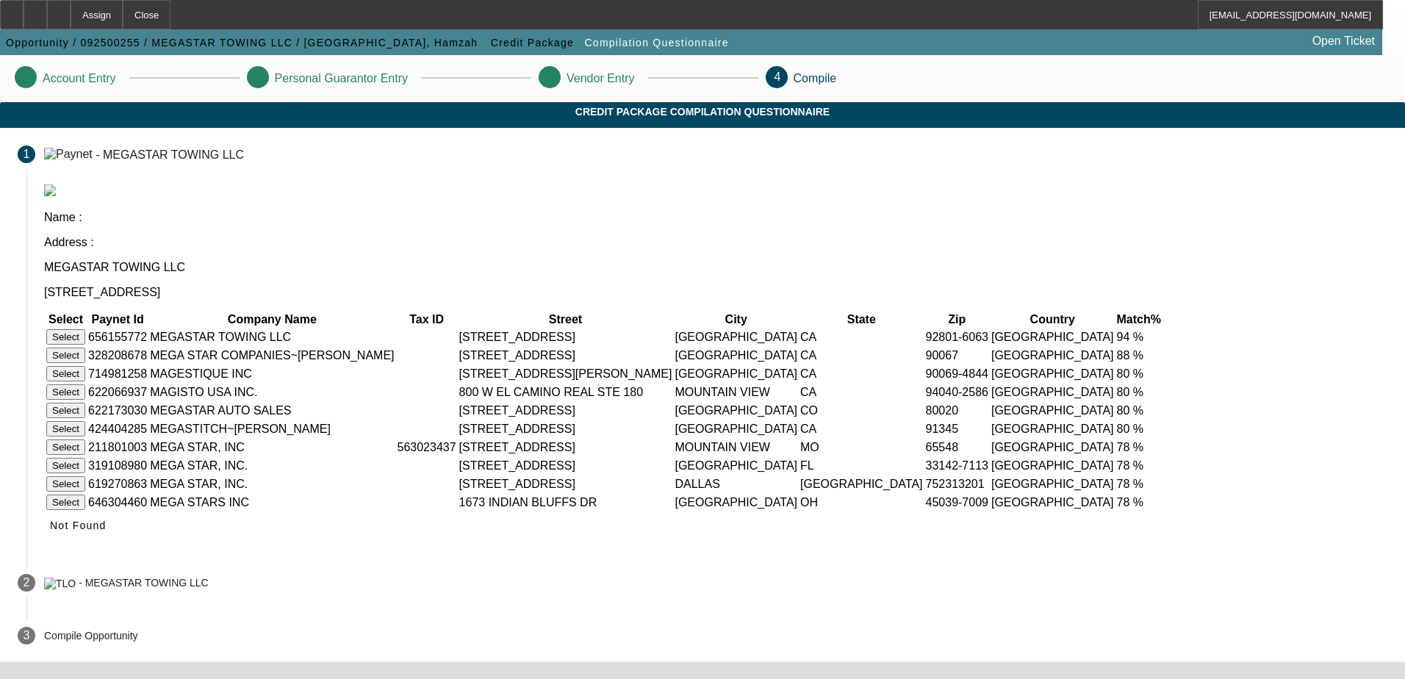
click at [86, 329] on td "Select" at bounding box center [66, 337] width 40 height 17
click at [85, 329] on button "Select" at bounding box center [65, 336] width 39 height 15
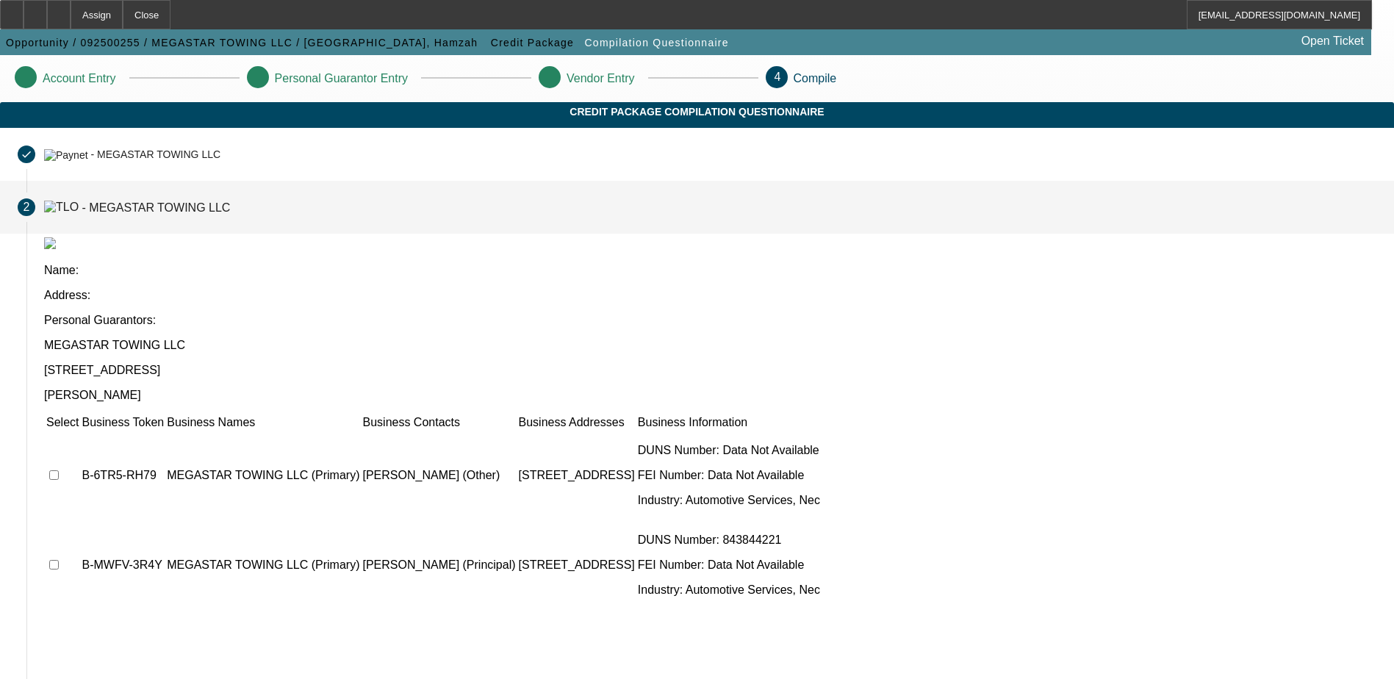
click at [59, 560] on input "checkbox" at bounding box center [54, 565] width 10 height 10
checkbox input "true"
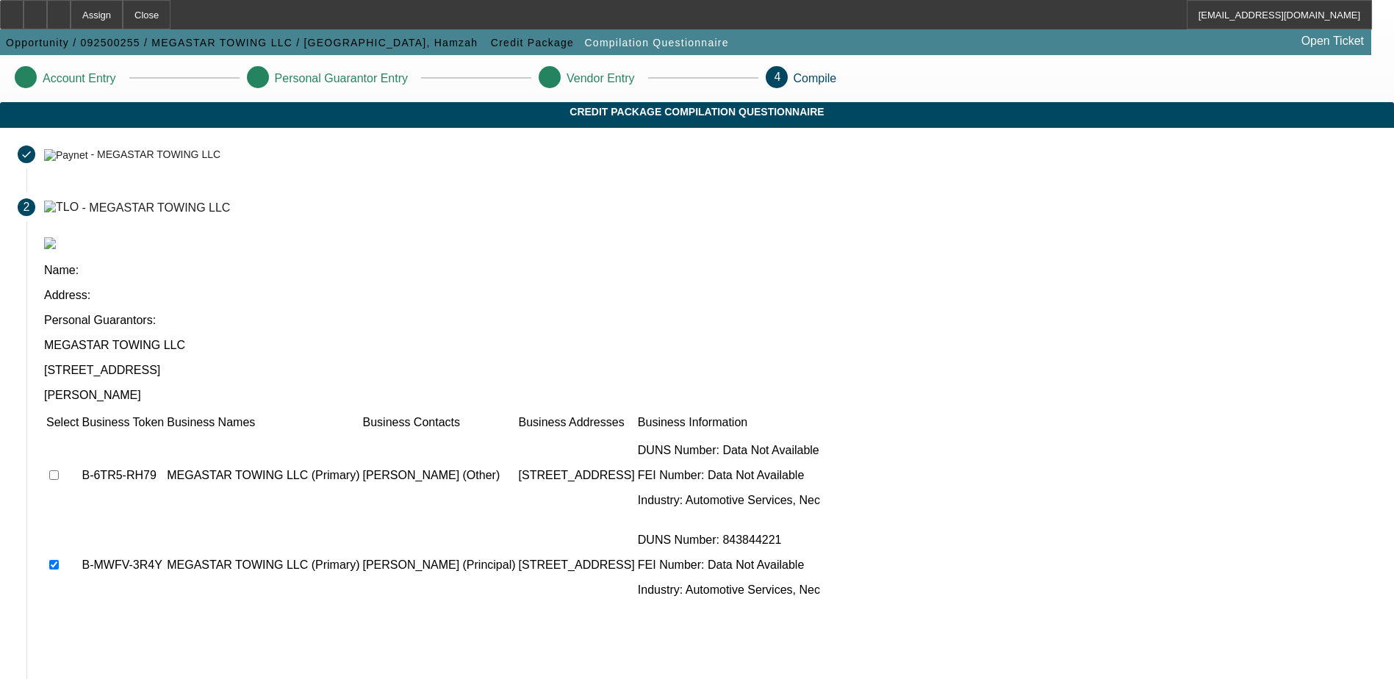
click at [59, 470] on input "checkbox" at bounding box center [54, 475] width 10 height 10
checkbox input "true"
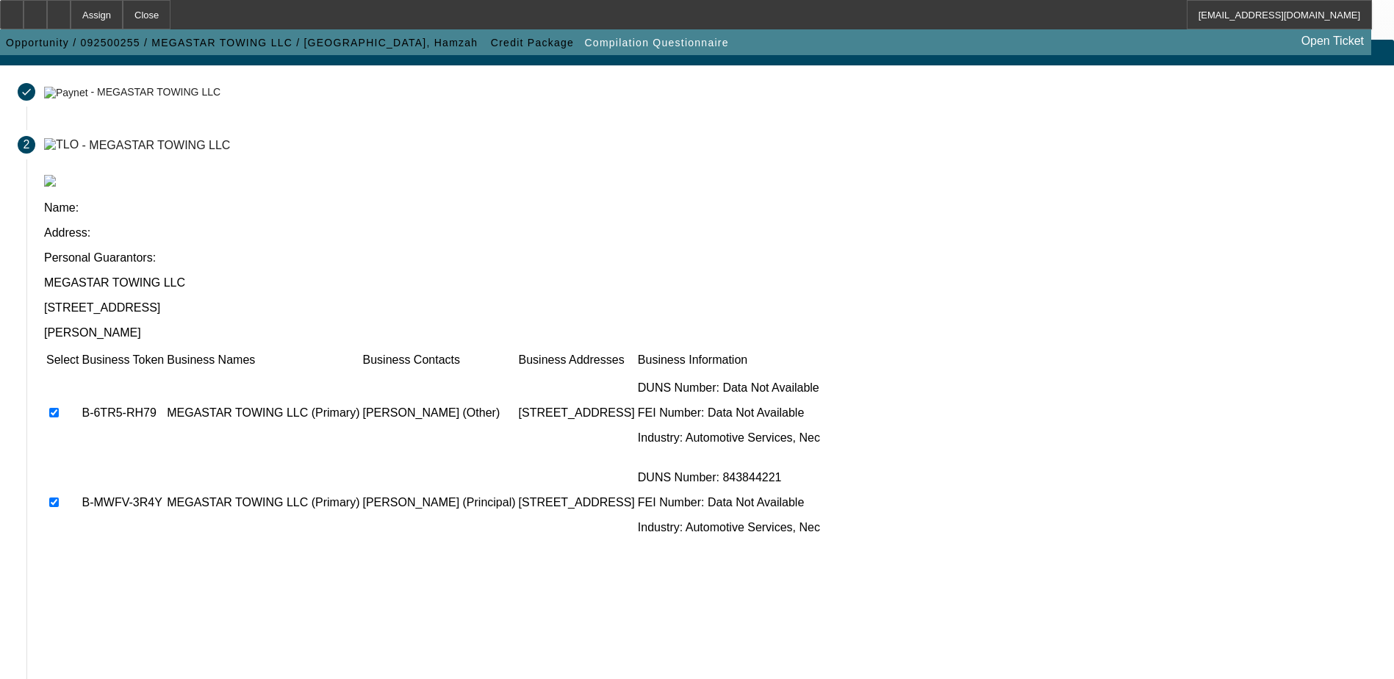
scroll to position [134, 0]
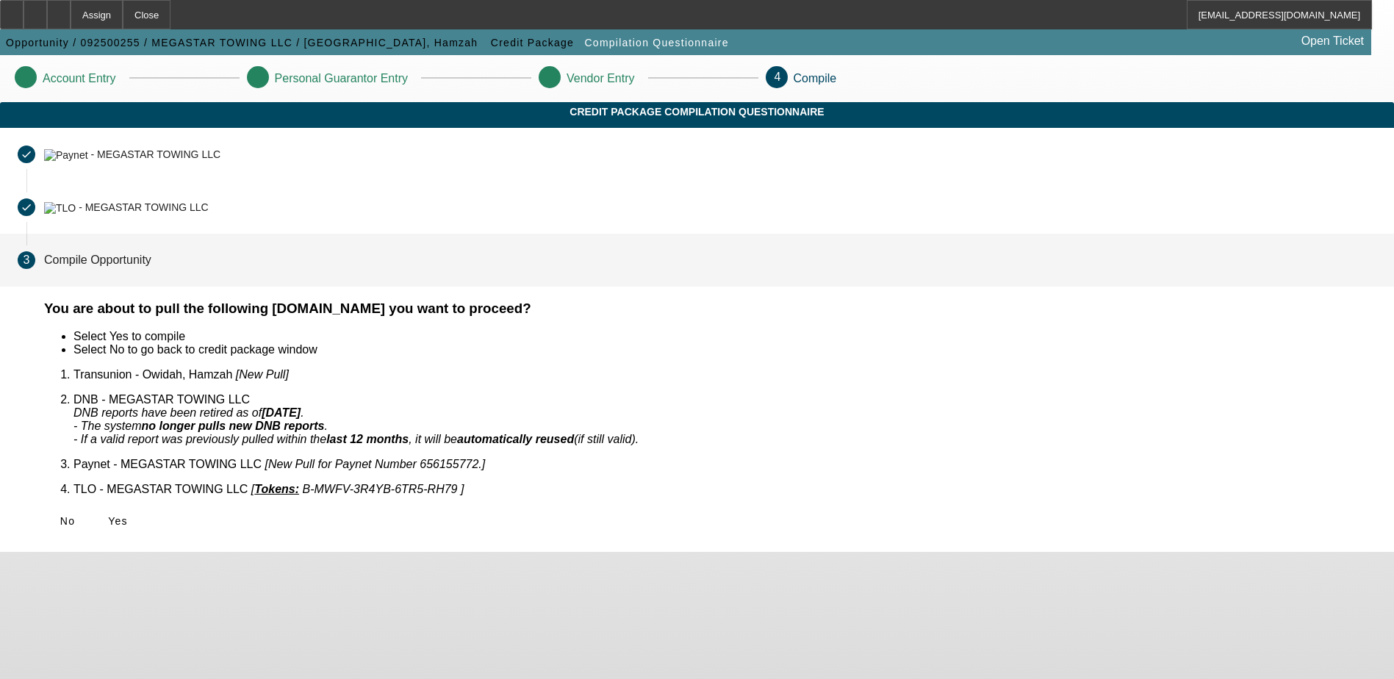
scroll to position [0, 0]
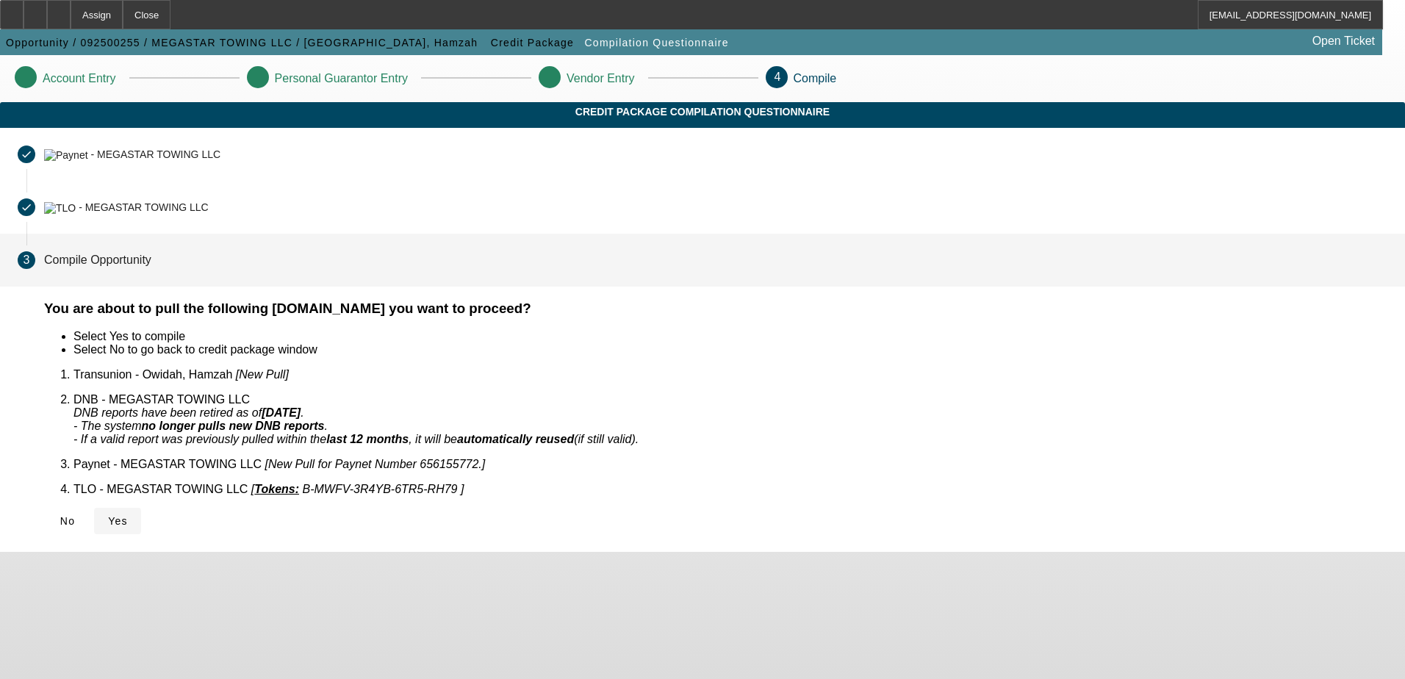
click at [128, 515] on span "Yes" at bounding box center [118, 521] width 20 height 12
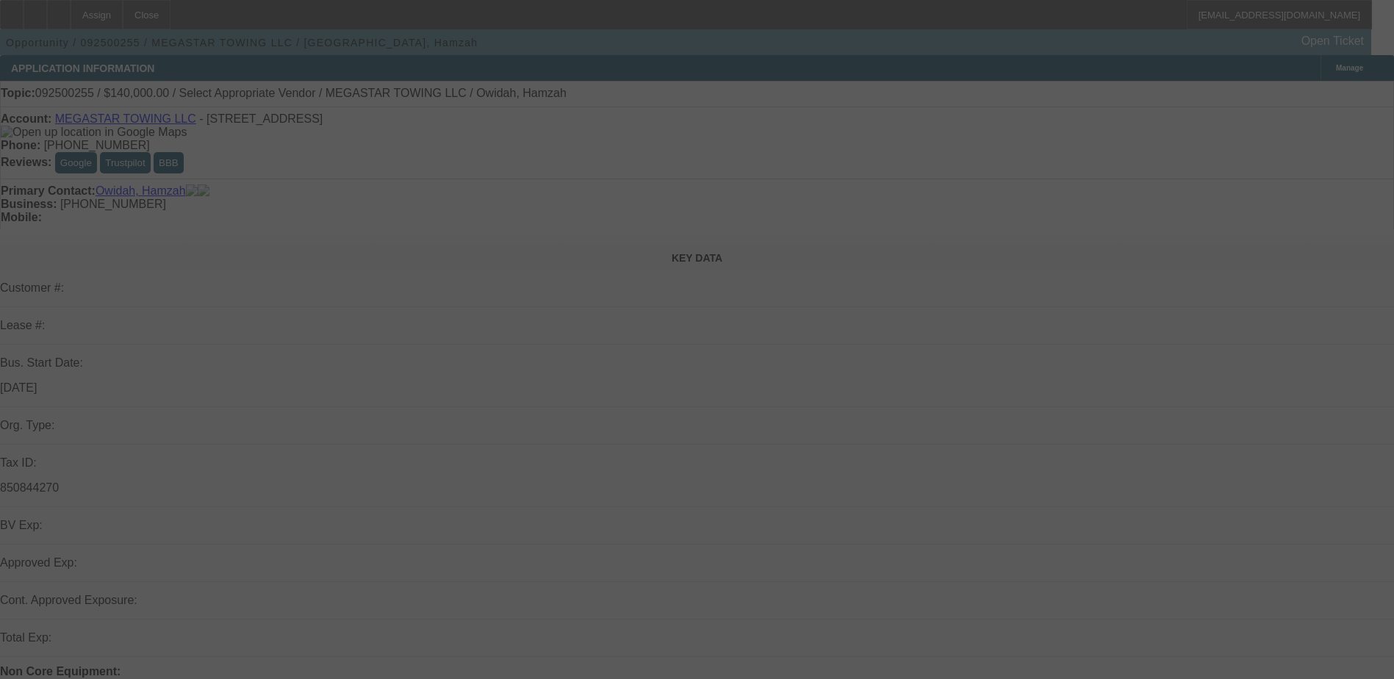
select select "0"
select select "2"
select select "0.1"
select select "4"
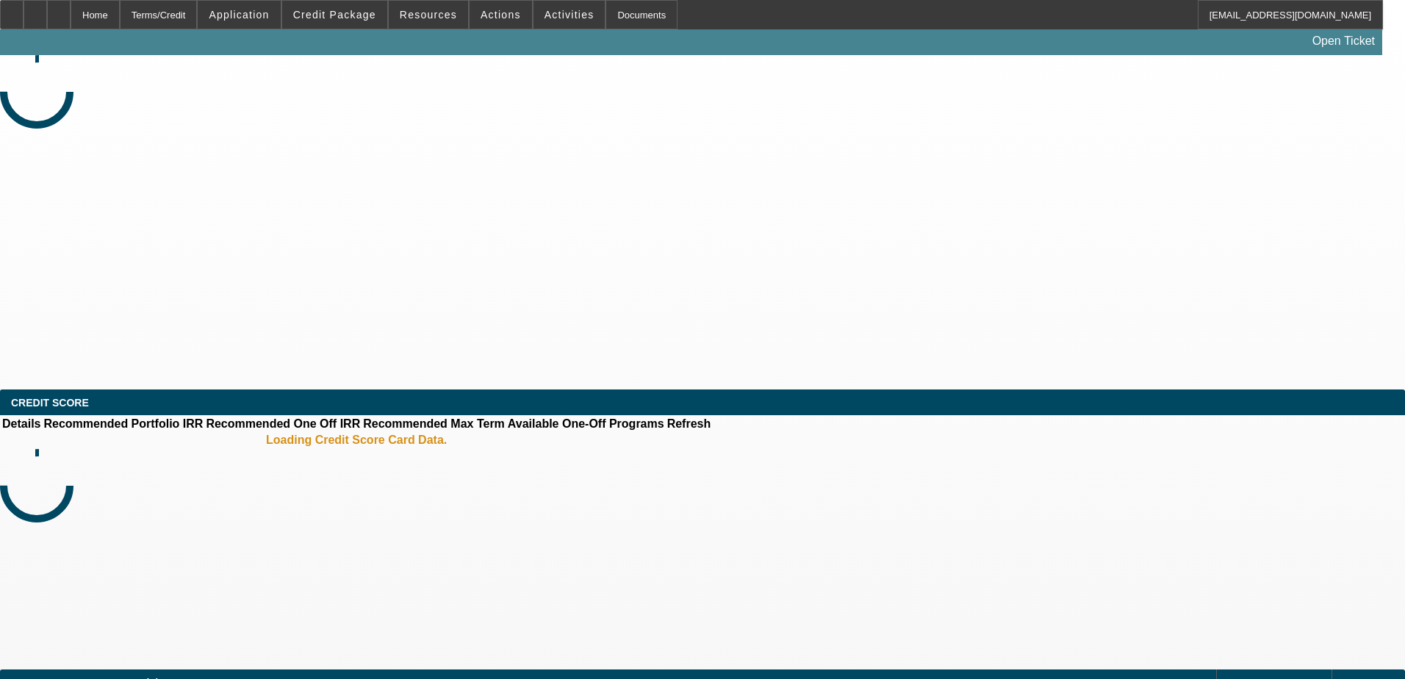
select select "0"
select select "2"
select select "0.1"
select select "4"
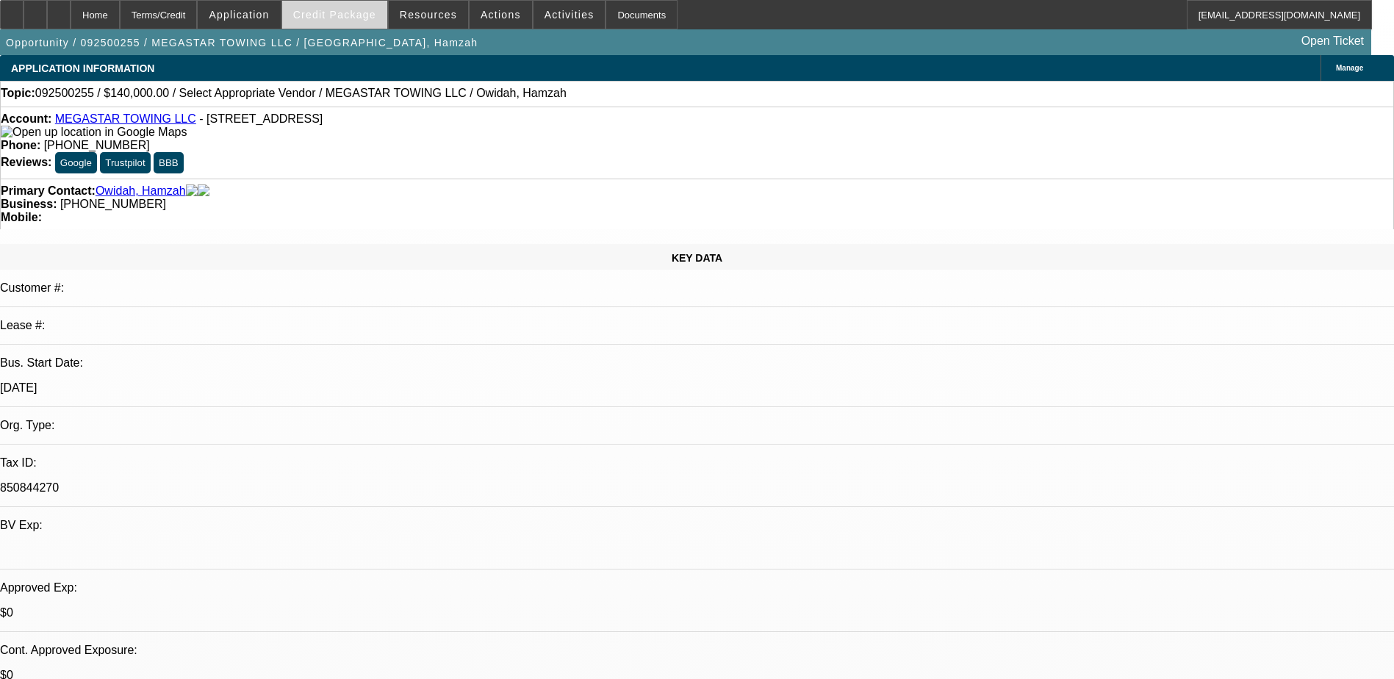
click at [367, 18] on span "Credit Package" at bounding box center [334, 15] width 83 height 12
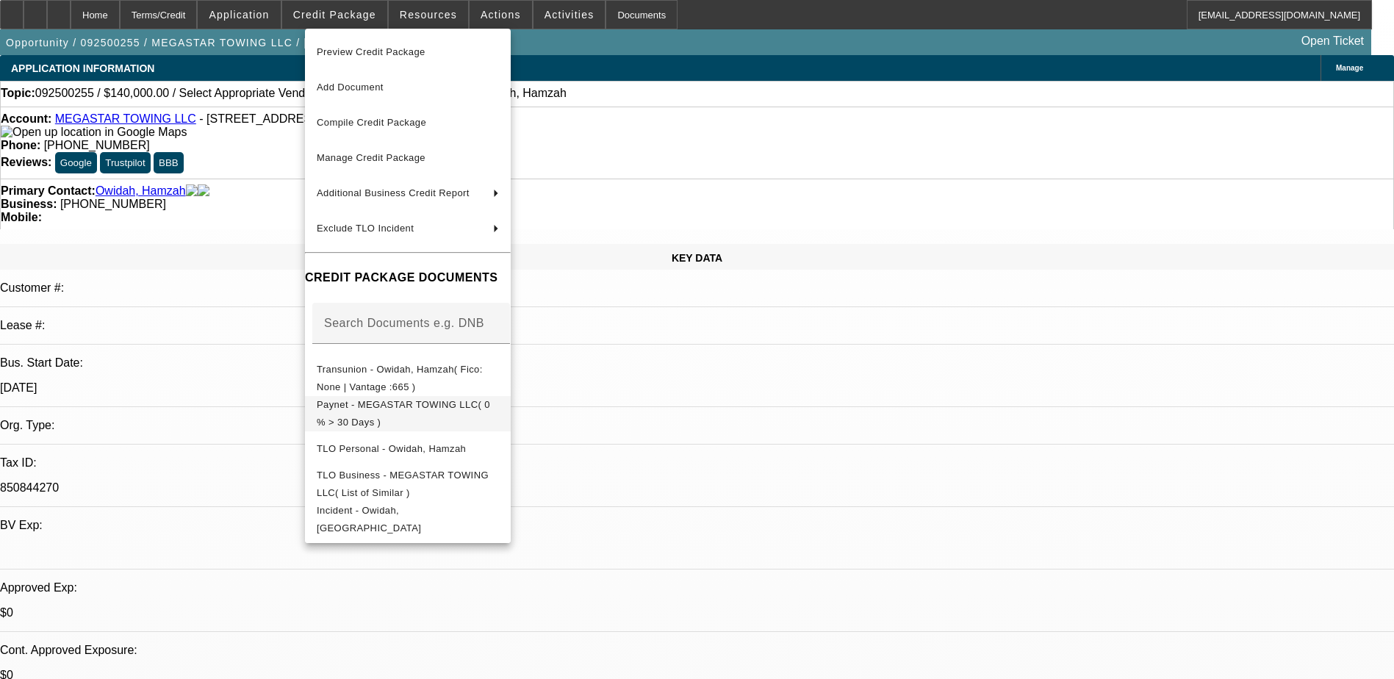
click at [414, 412] on span "Paynet - MEGASTAR TOWING LLC( 0 % > 30 Days )" at bounding box center [403, 413] width 173 height 29
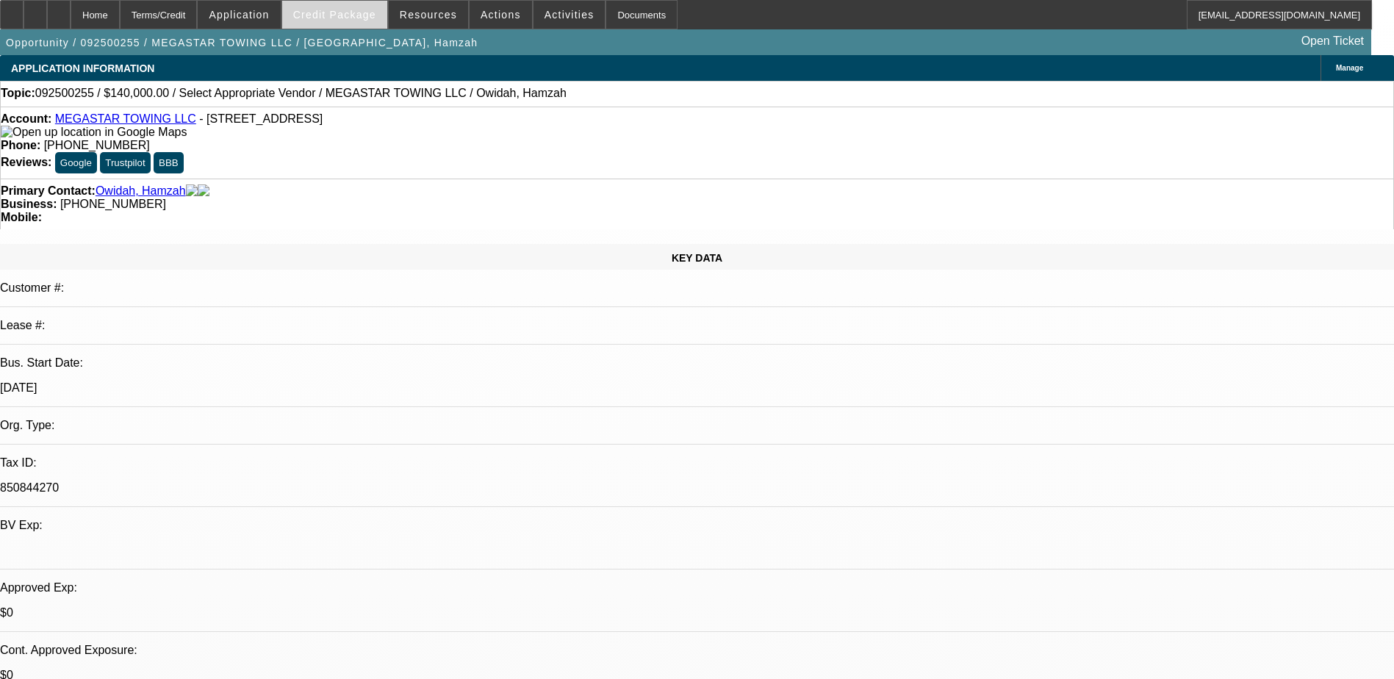
click at [309, 13] on span at bounding box center [334, 14] width 105 height 35
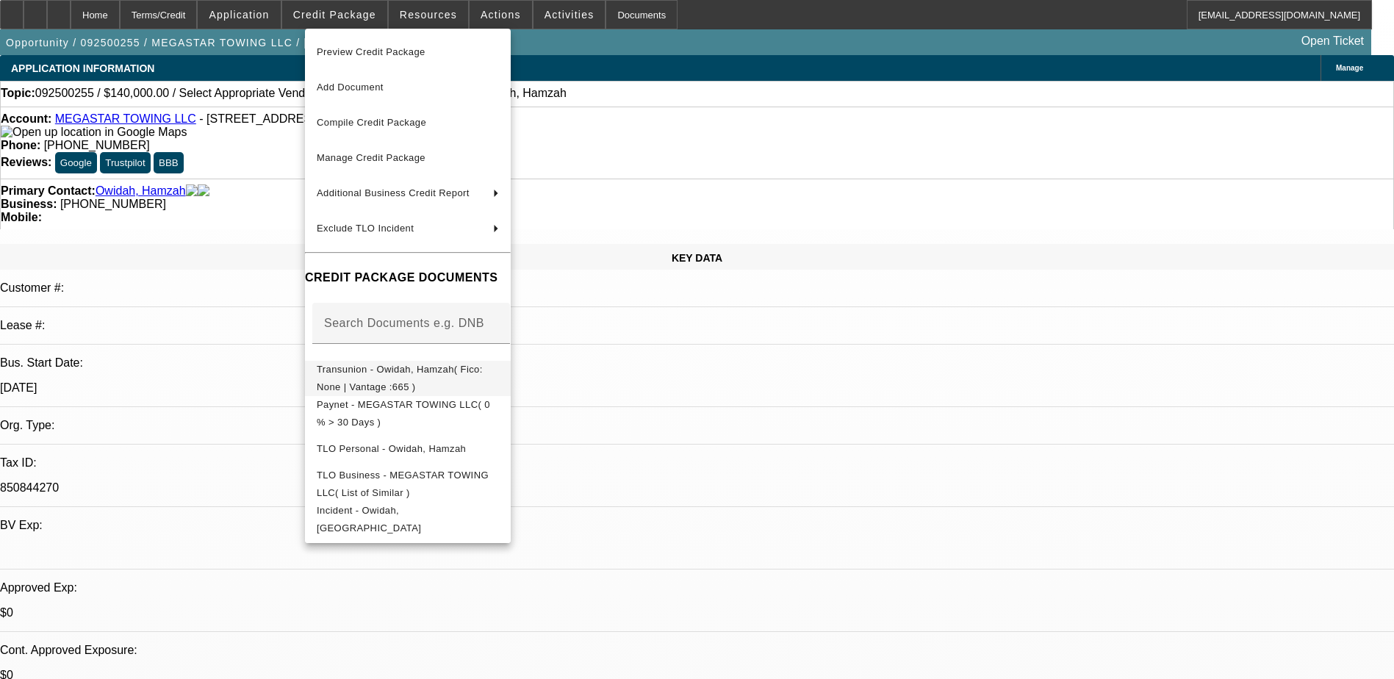
click at [381, 382] on button "Transunion - Owidah, Hamzah( Fico: None | Vantage :665 )" at bounding box center [408, 378] width 206 height 35
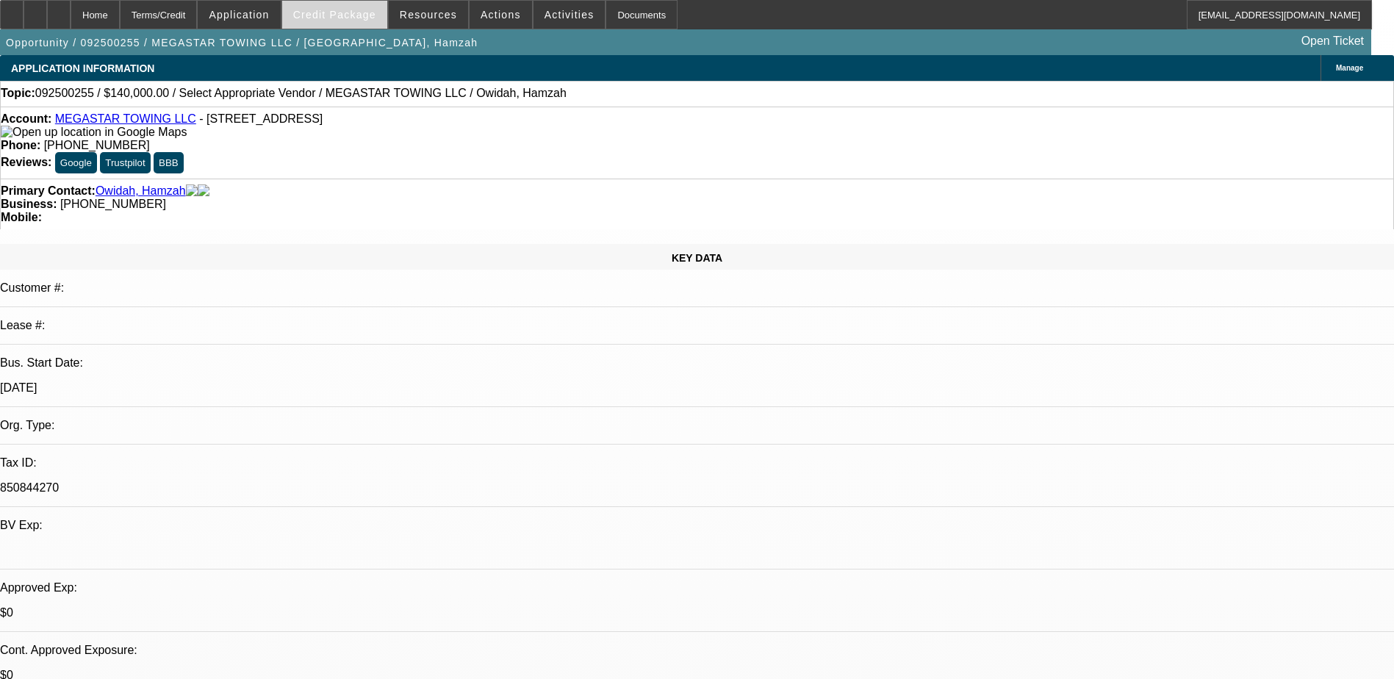
click at [344, 14] on span "Credit Package" at bounding box center [334, 15] width 83 height 12
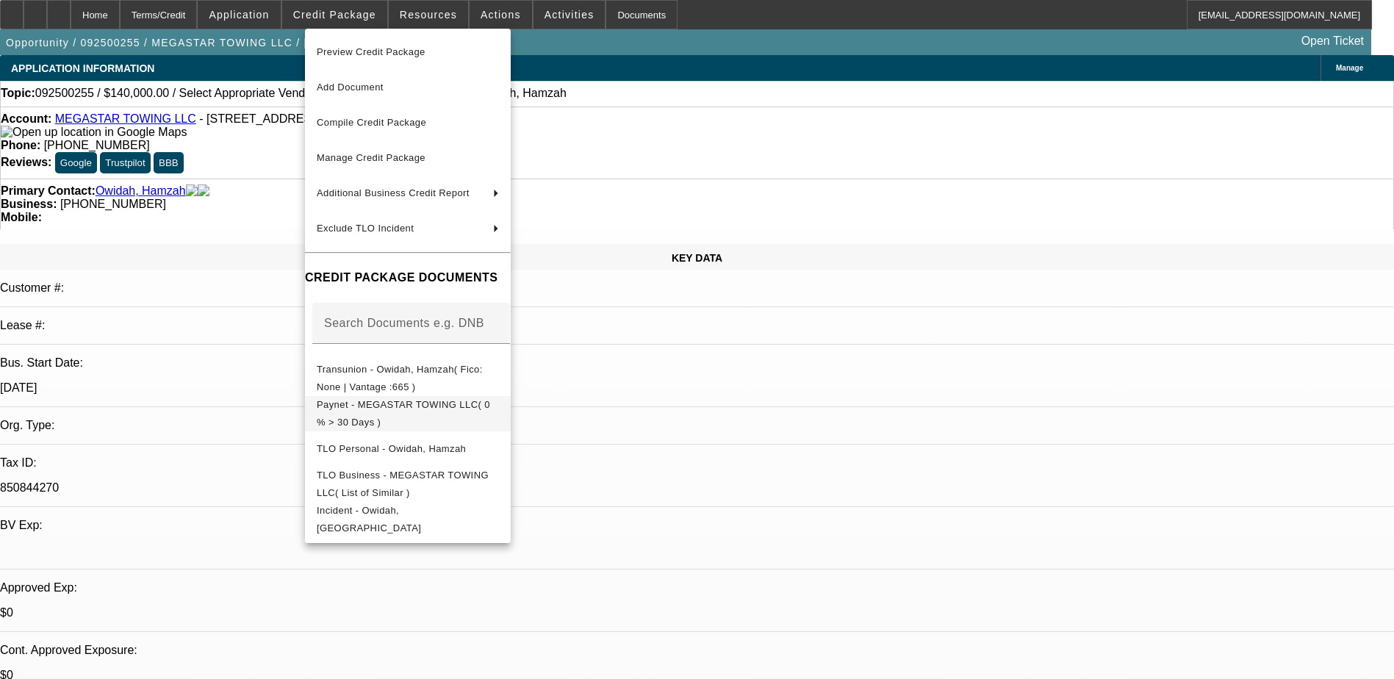
click at [421, 398] on button "Paynet - MEGASTAR TOWING LLC( 0 % > 30 Days )" at bounding box center [408, 413] width 206 height 35
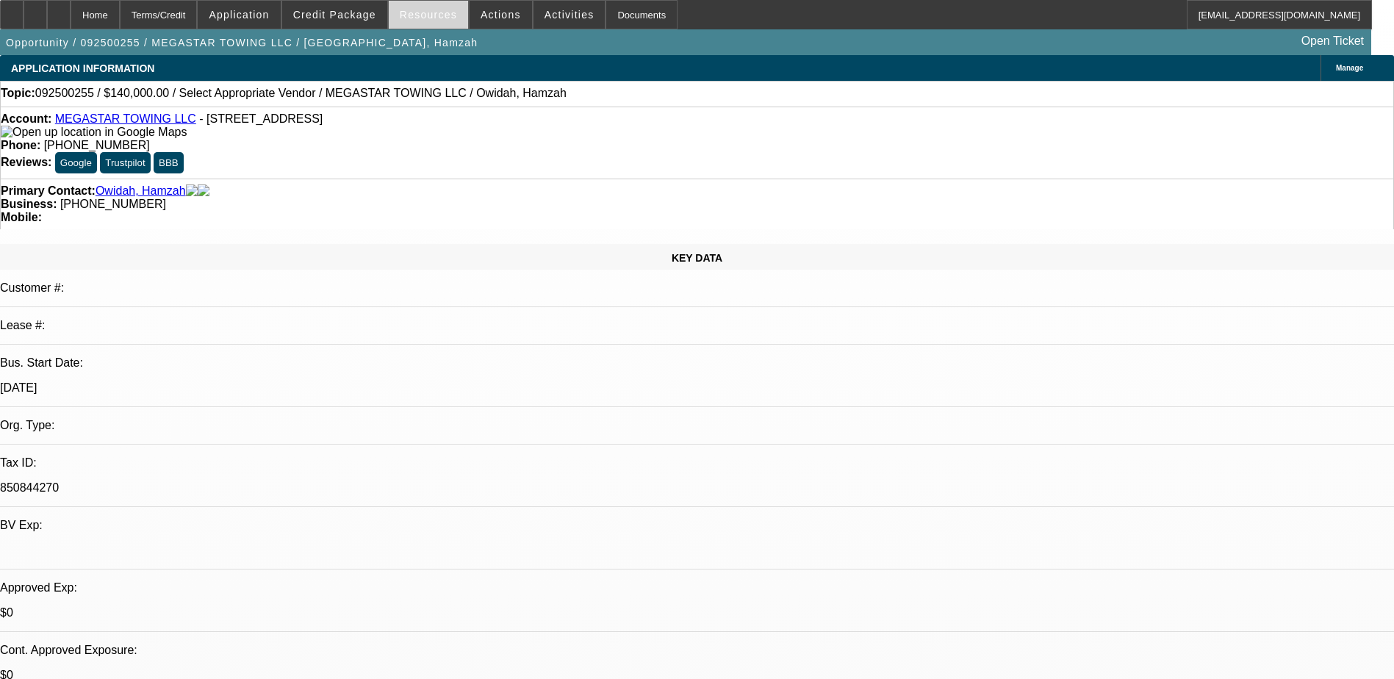
click at [404, 4] on span at bounding box center [428, 14] width 79 height 35
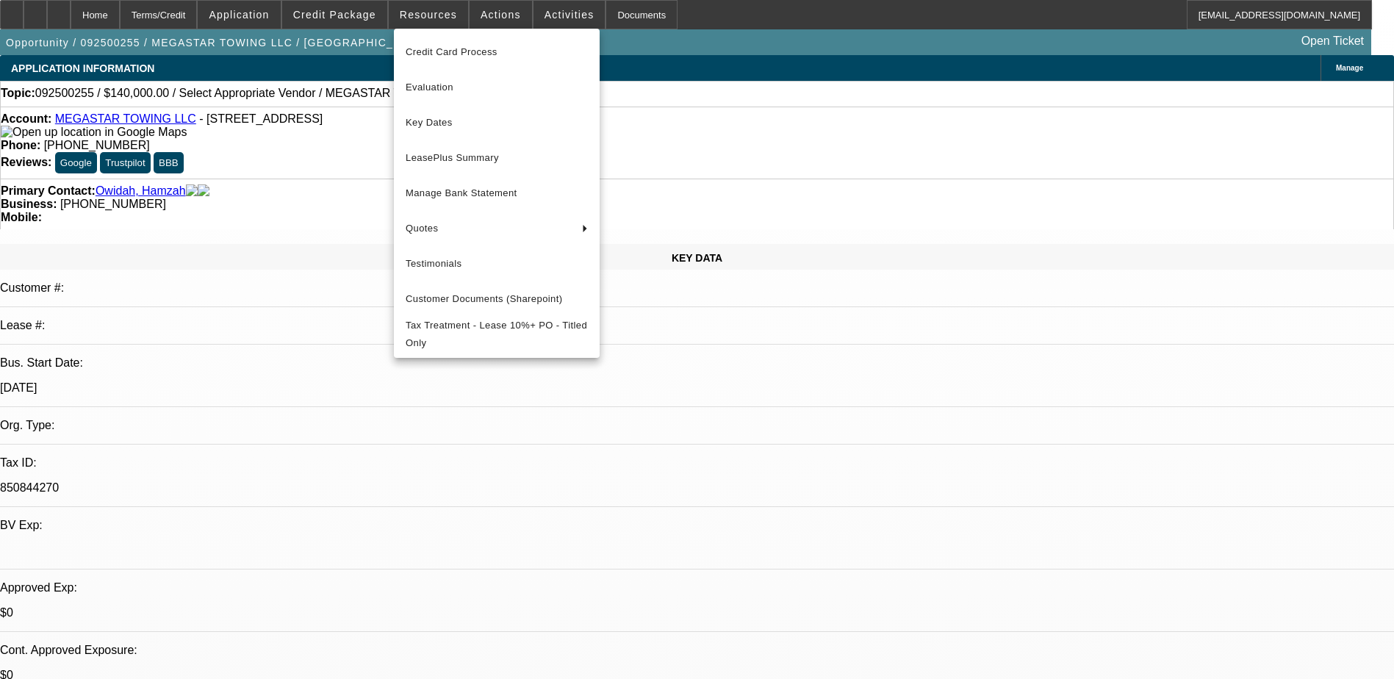
click at [494, 11] on div at bounding box center [697, 339] width 1394 height 679
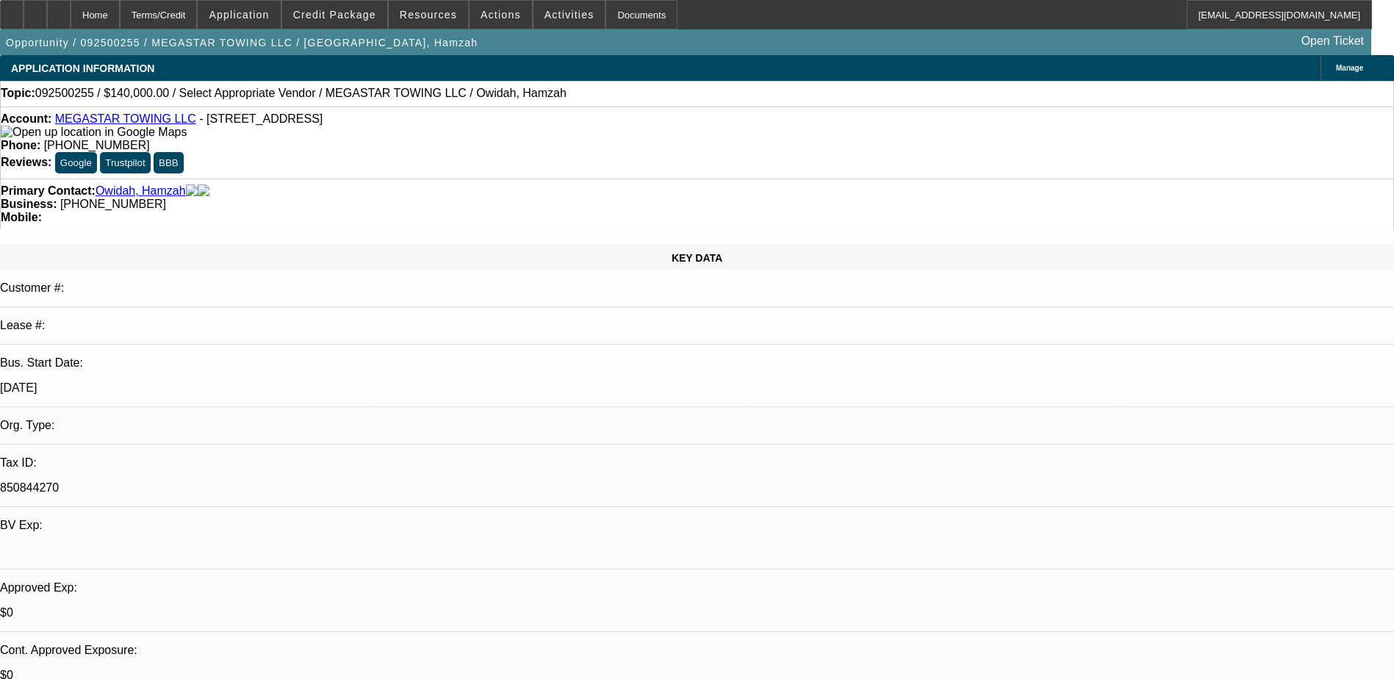
click at [494, 11] on span "Actions" at bounding box center [501, 15] width 40 height 12
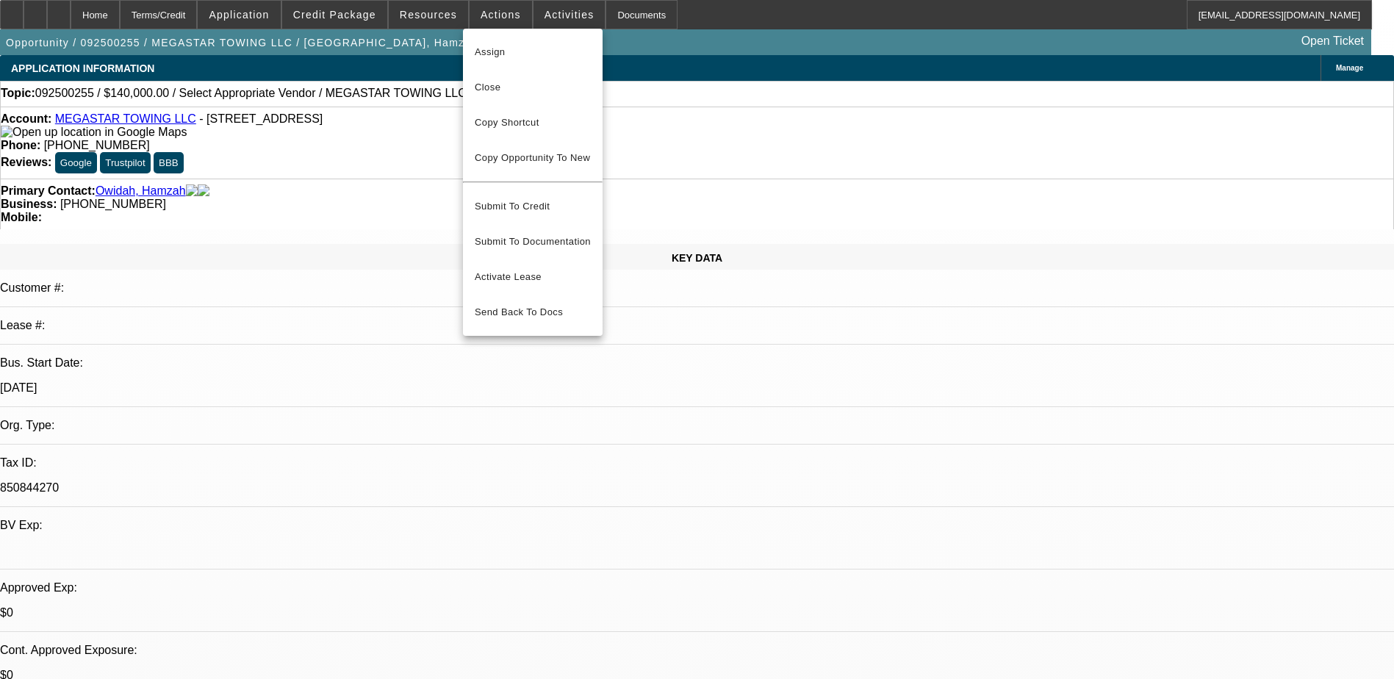
click at [556, 24] on div at bounding box center [697, 339] width 1394 height 679
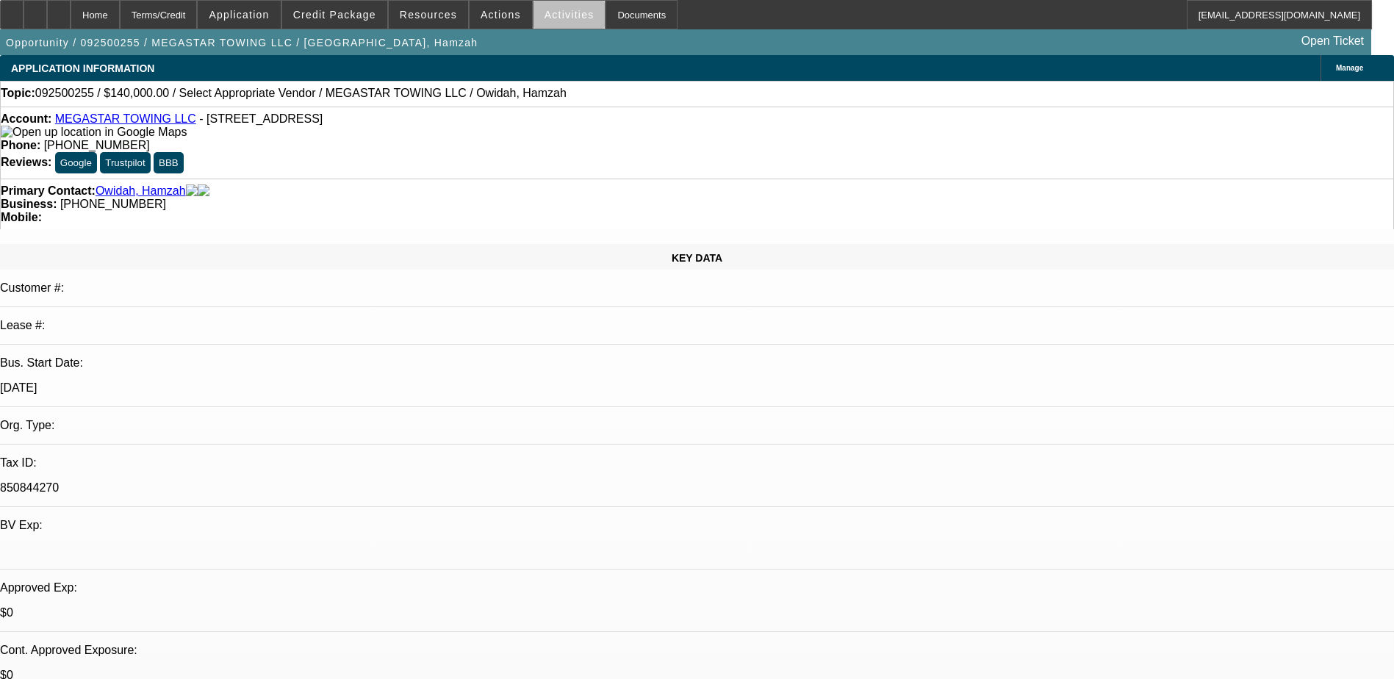
click at [556, 19] on span "Activities" at bounding box center [570, 15] width 50 height 12
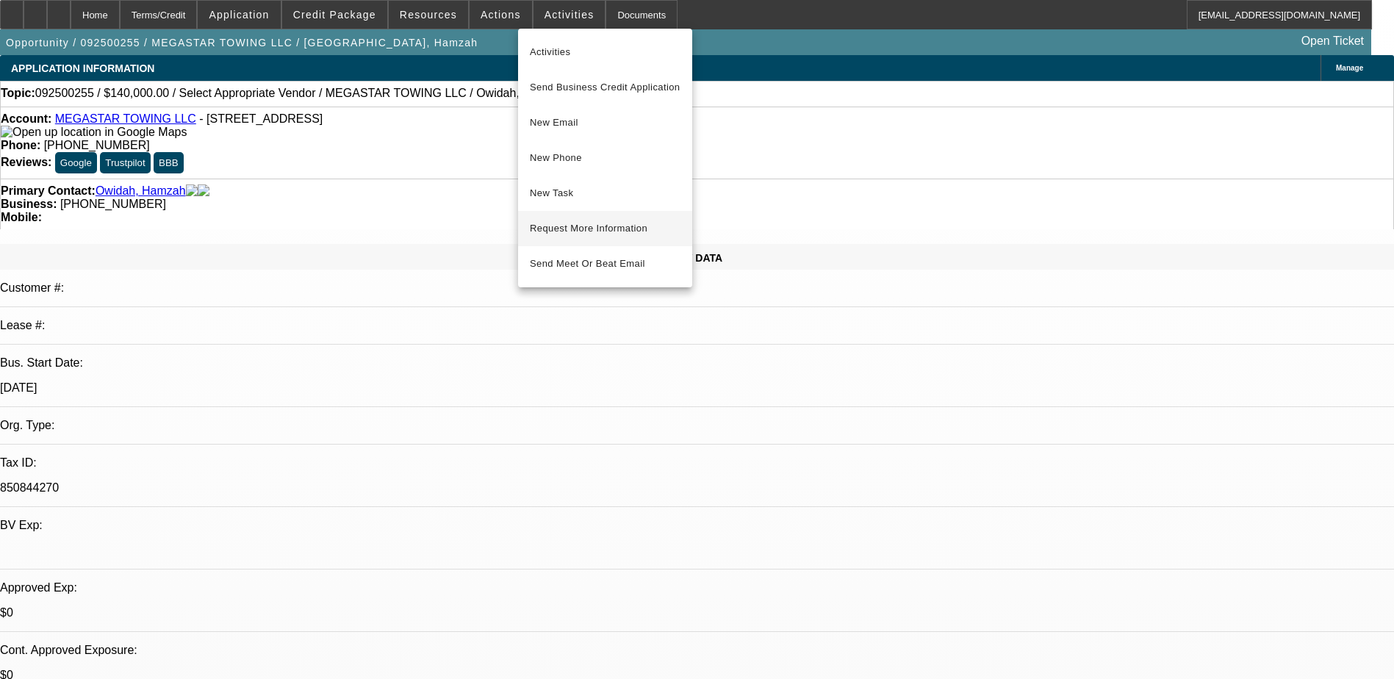
click at [609, 224] on span "Request More Information" at bounding box center [605, 229] width 151 height 18
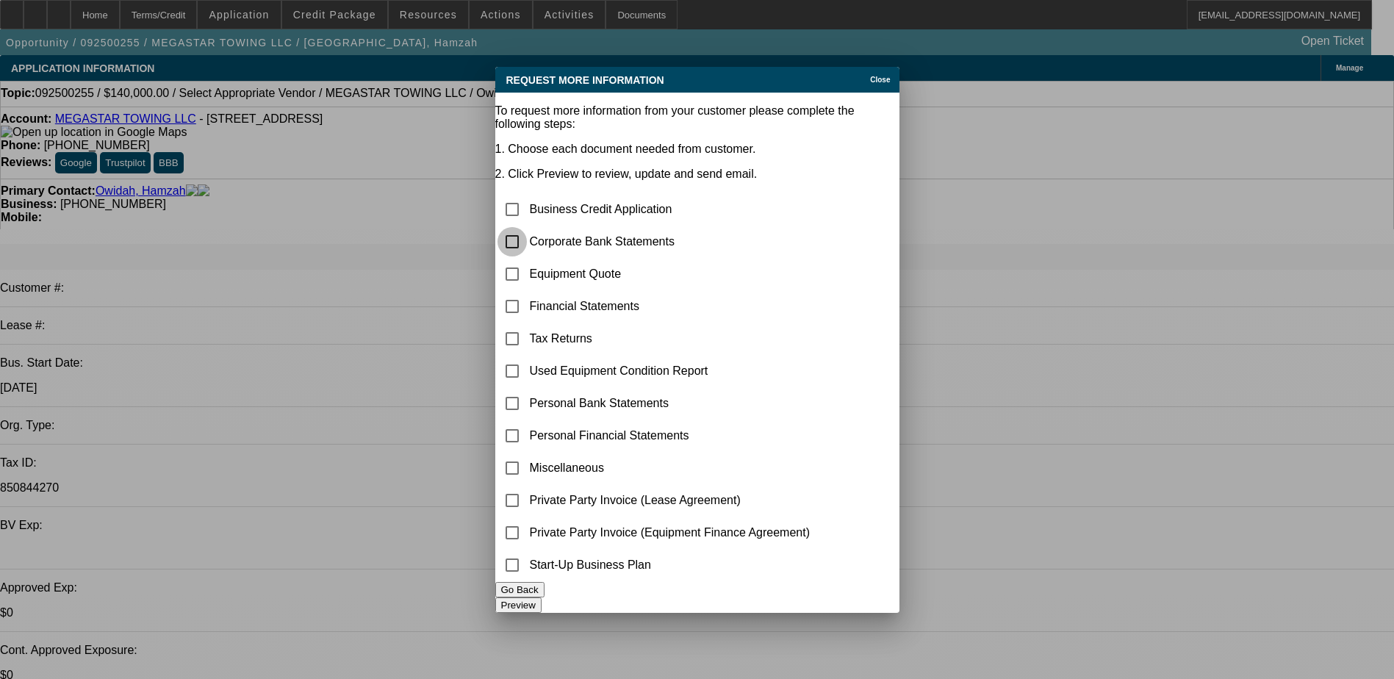
click at [527, 227] on input "checkbox" at bounding box center [512, 241] width 29 height 29
checkbox input "true"
click at [542, 601] on button "Preview" at bounding box center [518, 605] width 46 height 15
